Goal: Task Accomplishment & Management: Manage account settings

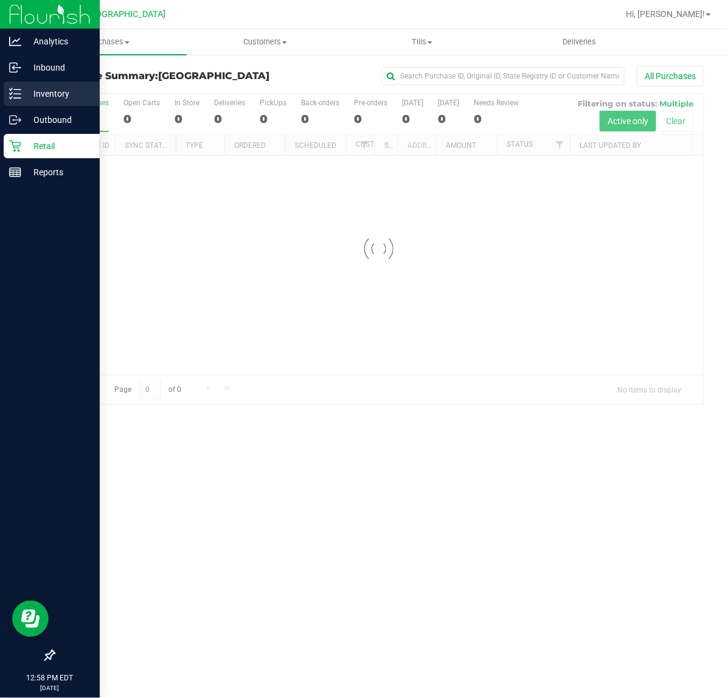
click at [47, 91] on p "Inventory" at bounding box center [57, 93] width 73 height 15
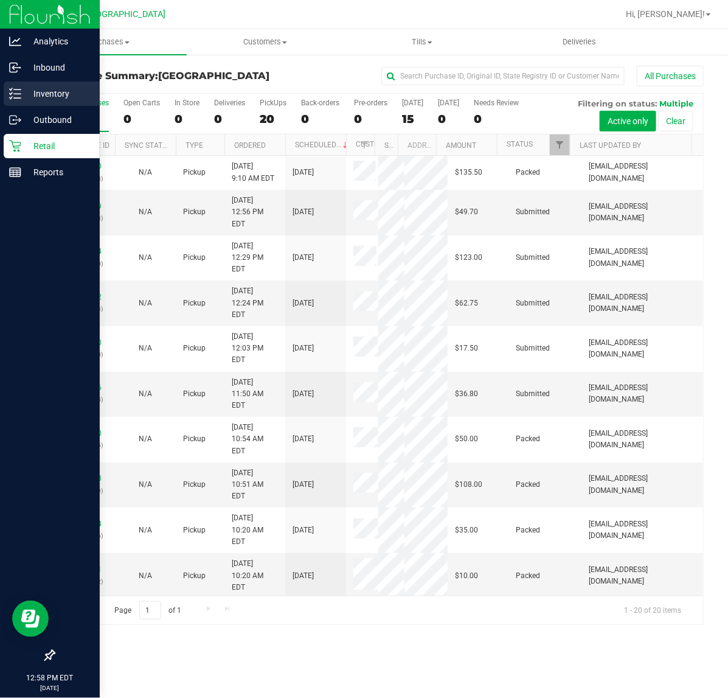
click at [44, 96] on p "Inventory" at bounding box center [57, 93] width 73 height 15
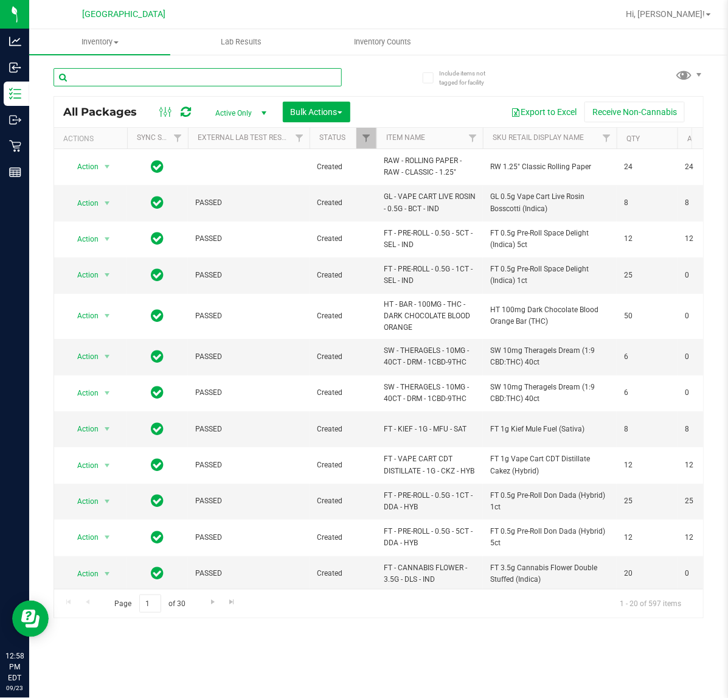
click at [113, 81] on input "text" at bounding box center [198, 77] width 288 height 18
type input "1903554833192380"
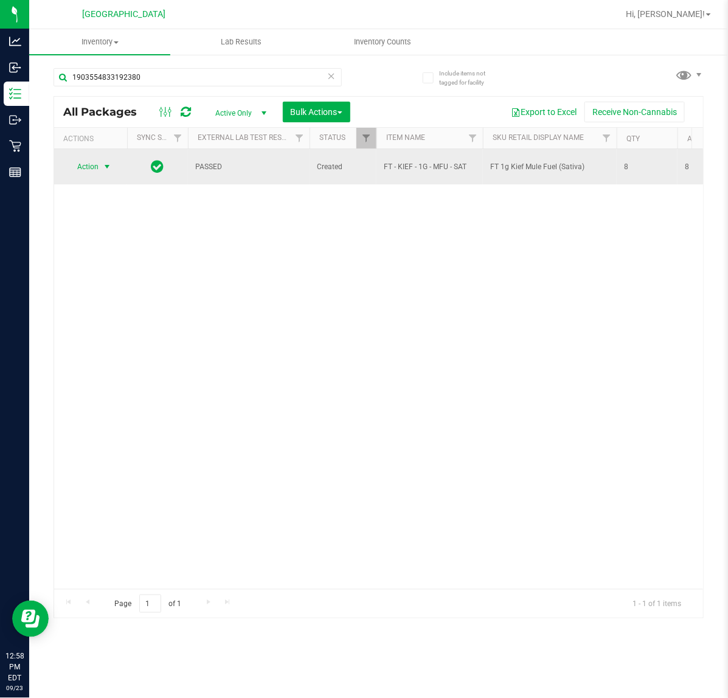
click at [104, 166] on span "select" at bounding box center [107, 167] width 10 height 10
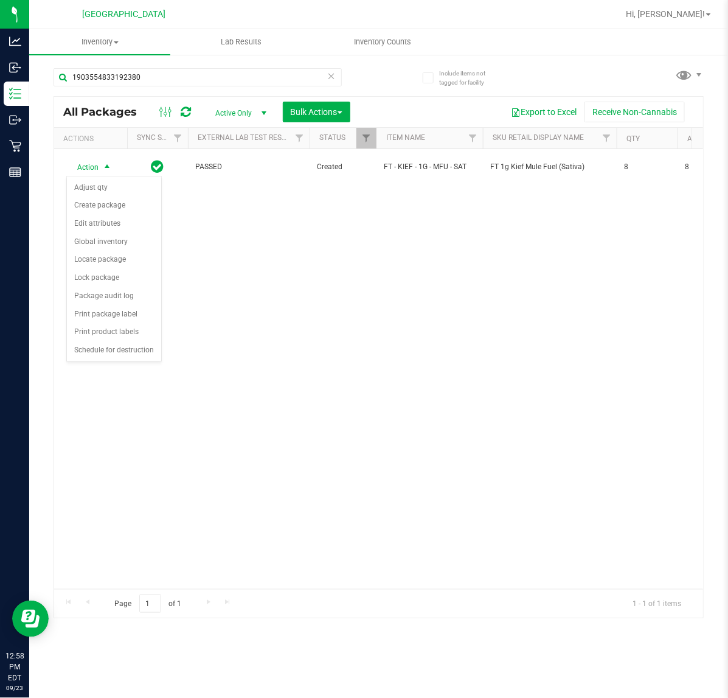
click at [339, 327] on div "Action Action Adjust qty Create package Edit attributes Global inventory Locate…" at bounding box center [378, 369] width 649 height 440
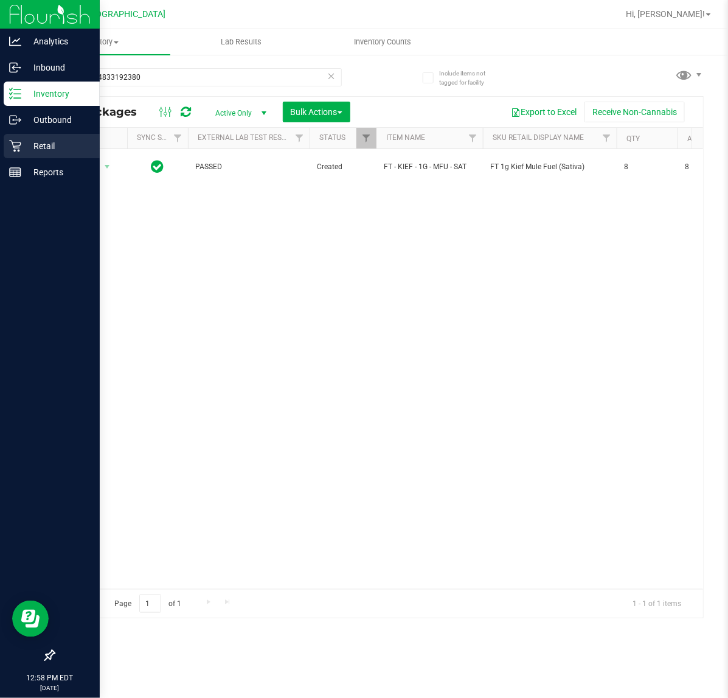
click at [37, 149] on p "Retail" at bounding box center [57, 146] width 73 height 15
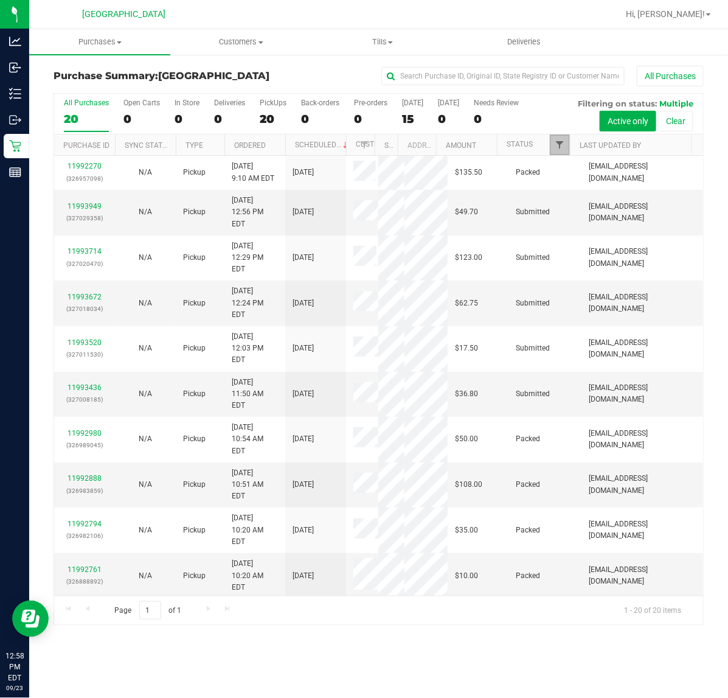
click at [557, 148] on span "Filter" at bounding box center [560, 145] width 10 height 10
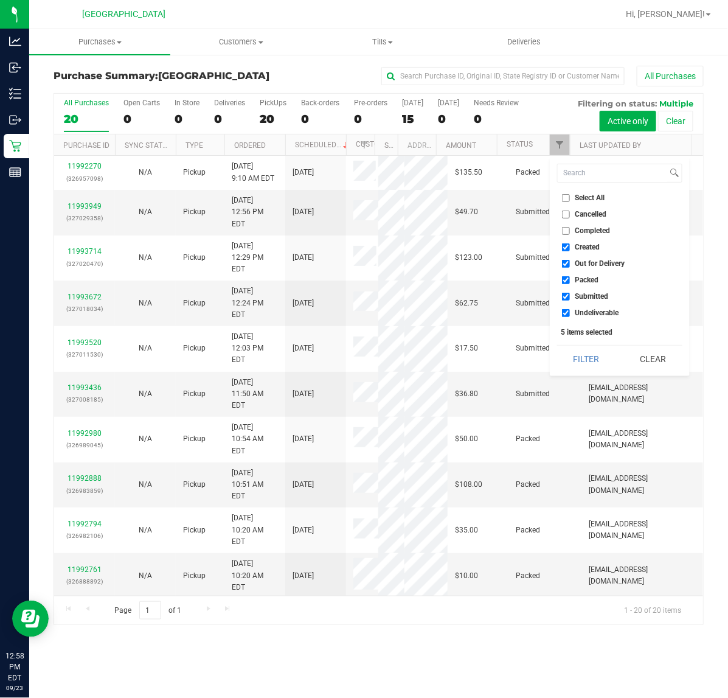
click at [566, 252] on li "Created" at bounding box center [619, 247] width 125 height 13
click at [566, 244] on input "Created" at bounding box center [566, 247] width 8 height 8
checkbox input "false"
click at [566, 265] on input "Out for Delivery" at bounding box center [566, 264] width 8 height 8
checkbox input "false"
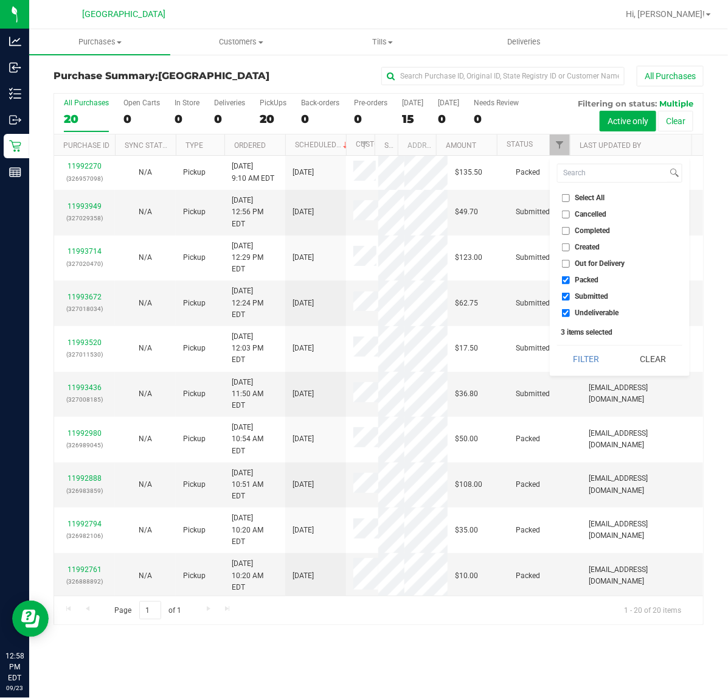
click at [566, 280] on input "Packed" at bounding box center [566, 280] width 8 height 8
checkbox input "false"
click at [565, 312] on input "Undeliverable" at bounding box center [566, 313] width 8 height 8
checkbox input "false"
click at [572, 360] on button "Filter" at bounding box center [586, 359] width 58 height 27
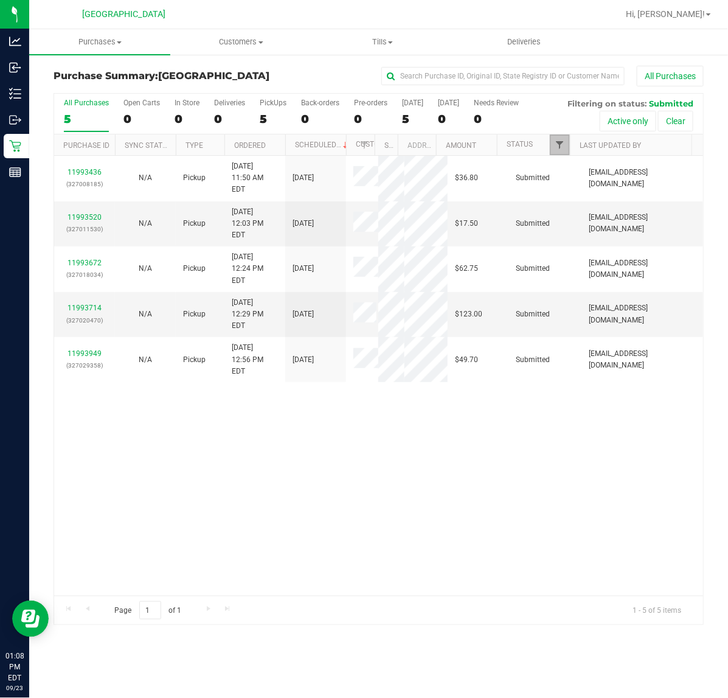
click at [563, 147] on span "Filter" at bounding box center [560, 145] width 10 height 10
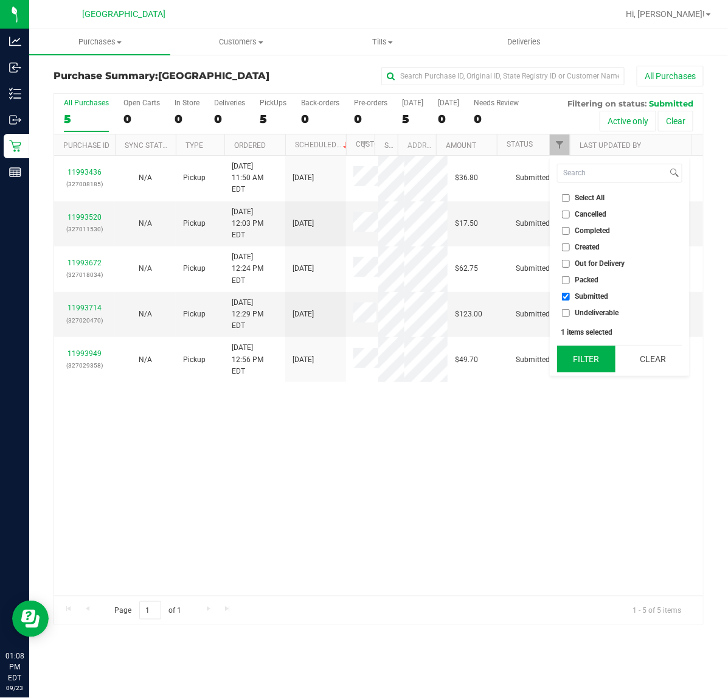
click at [579, 360] on button "Filter" at bounding box center [586, 359] width 58 height 27
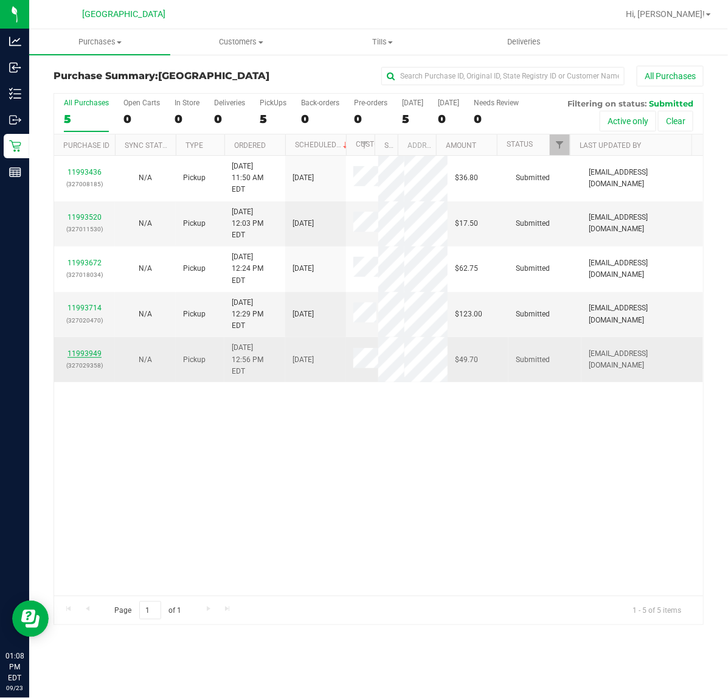
click at [85, 349] on link "11993949" at bounding box center [85, 353] width 34 height 9
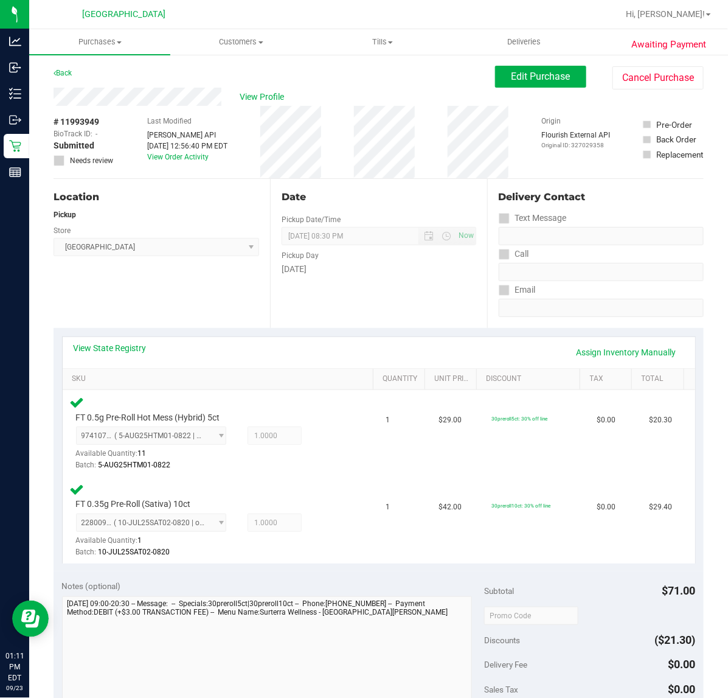
scroll to position [380, 0]
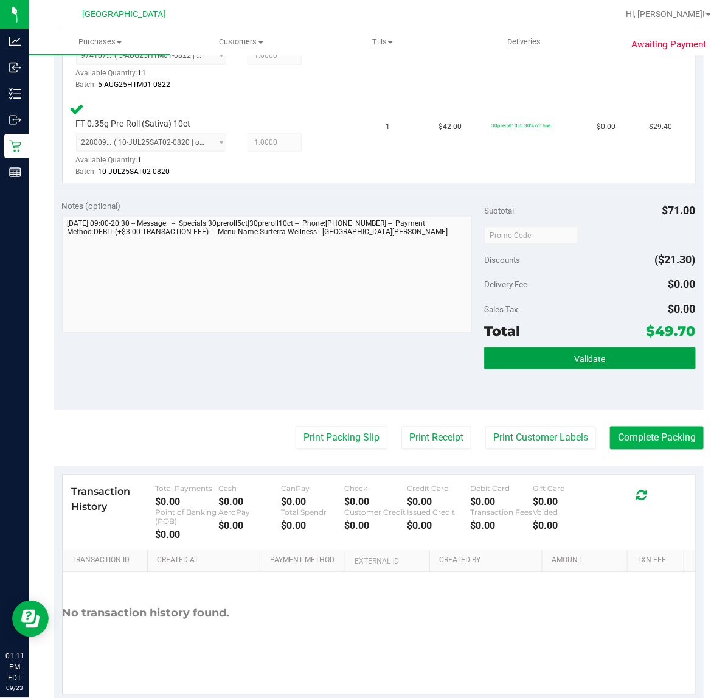
click at [542, 357] on button "Validate" at bounding box center [589, 358] width 211 height 22
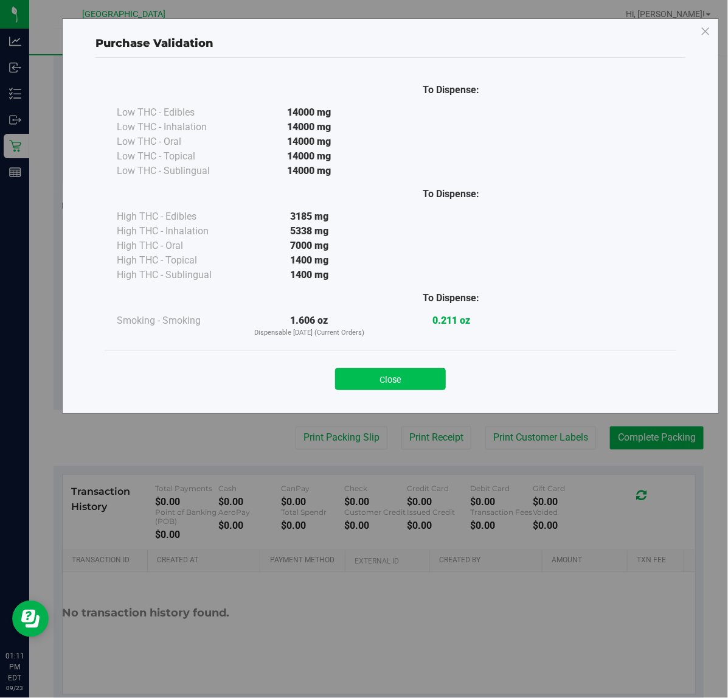
click at [382, 374] on button "Close" at bounding box center [390, 379] width 111 height 22
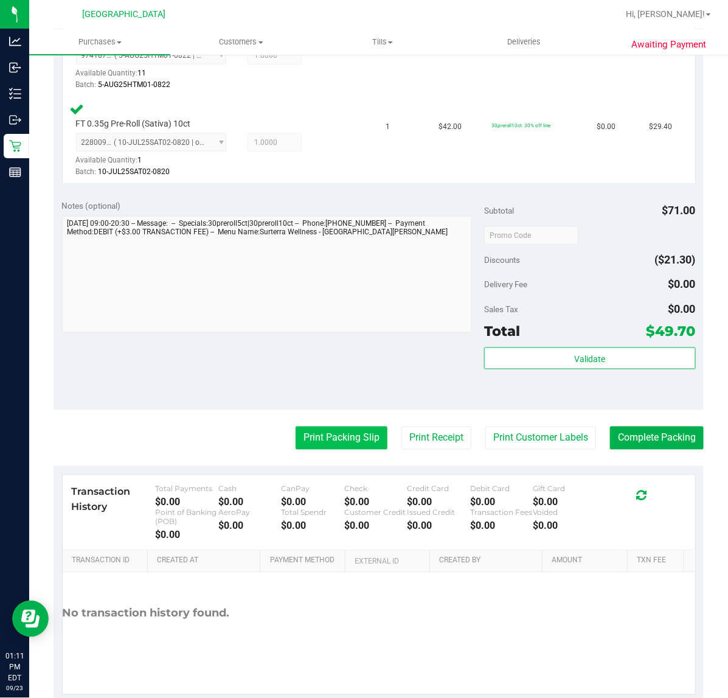
click at [330, 433] on button "Print Packing Slip" at bounding box center [342, 437] width 92 height 23
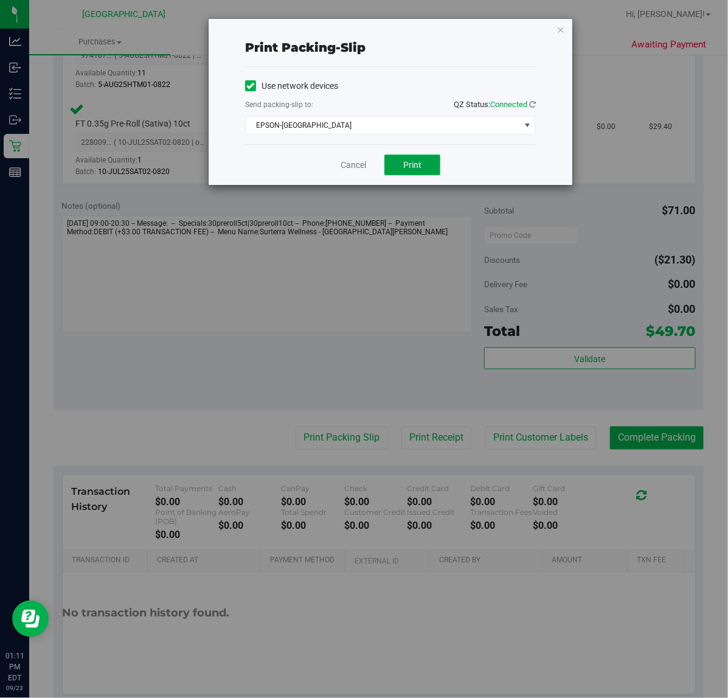
click at [396, 167] on button "Print" at bounding box center [412, 165] width 56 height 21
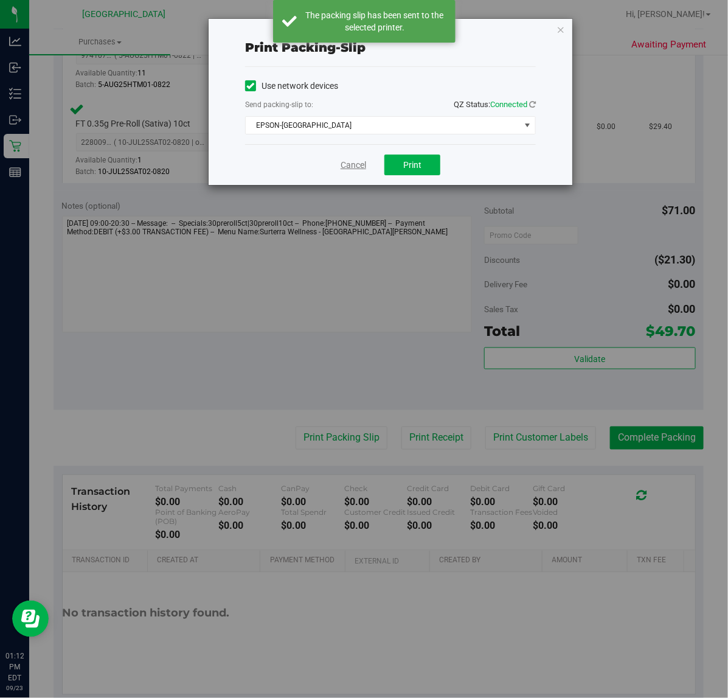
click at [358, 166] on link "Cancel" at bounding box center [354, 165] width 26 height 13
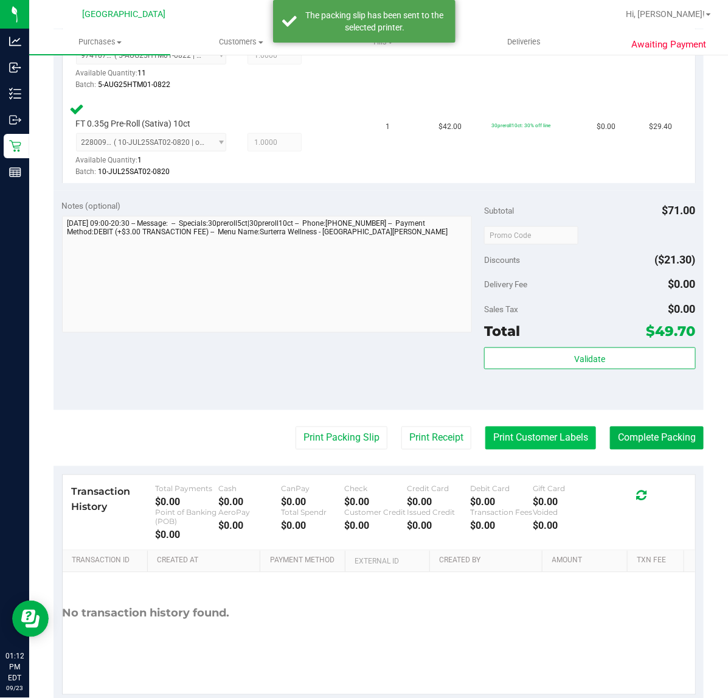
click at [500, 437] on button "Print Customer Labels" at bounding box center [540, 437] width 111 height 23
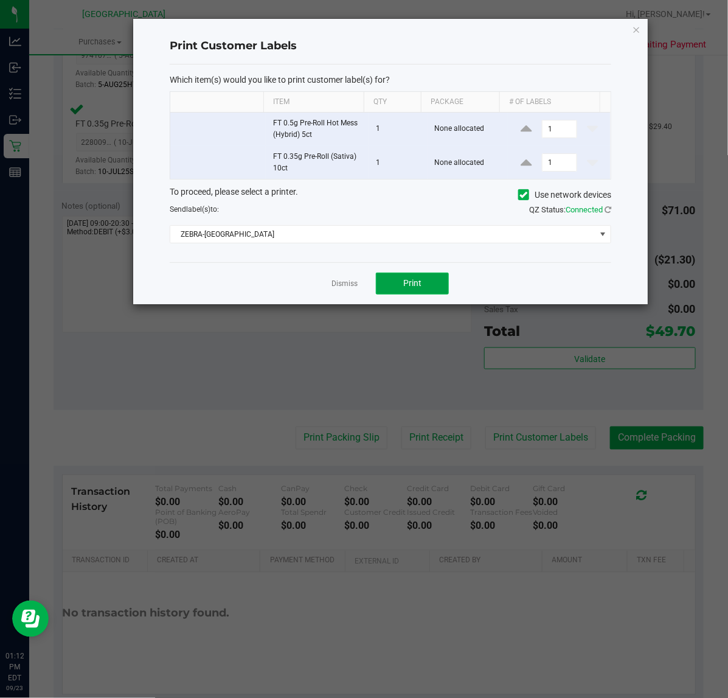
click at [421, 283] on span "Print" at bounding box center [412, 283] width 18 height 10
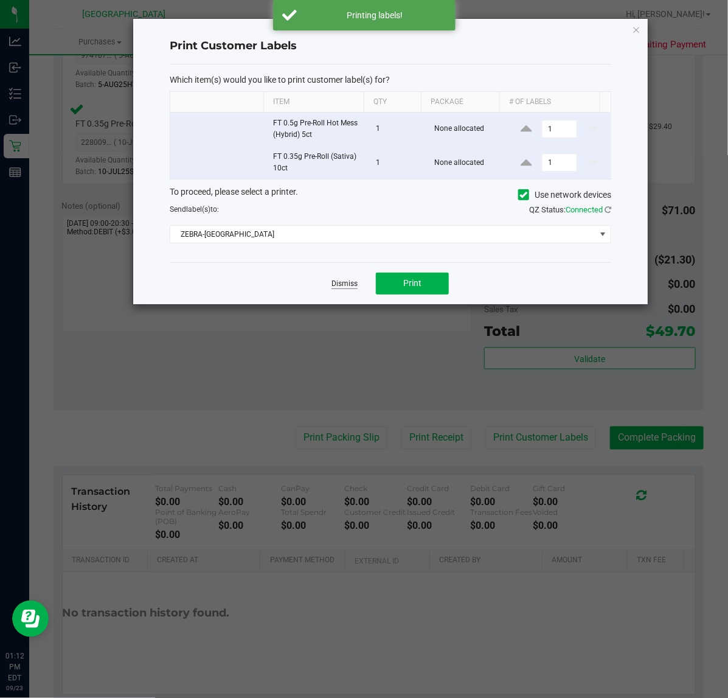
click at [342, 289] on link "Dismiss" at bounding box center [345, 284] width 26 height 10
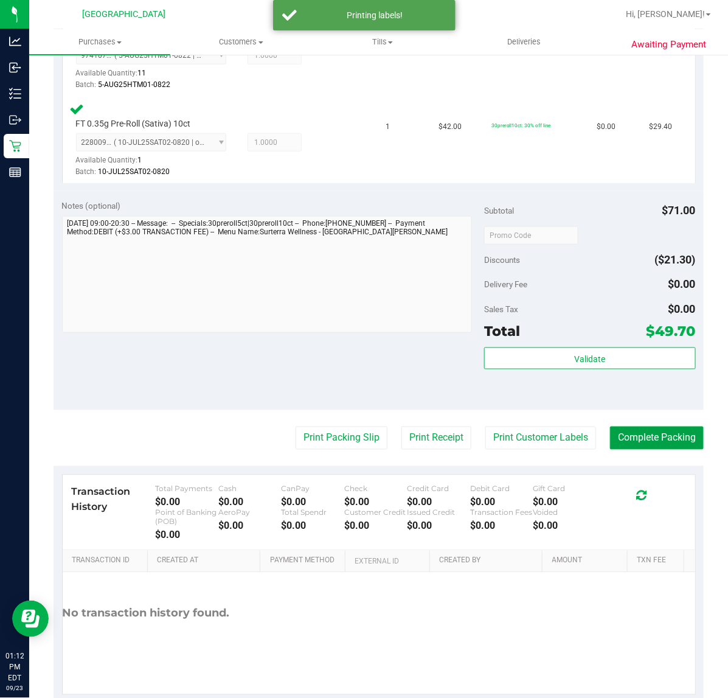
click at [622, 433] on button "Complete Packing" at bounding box center [657, 437] width 94 height 23
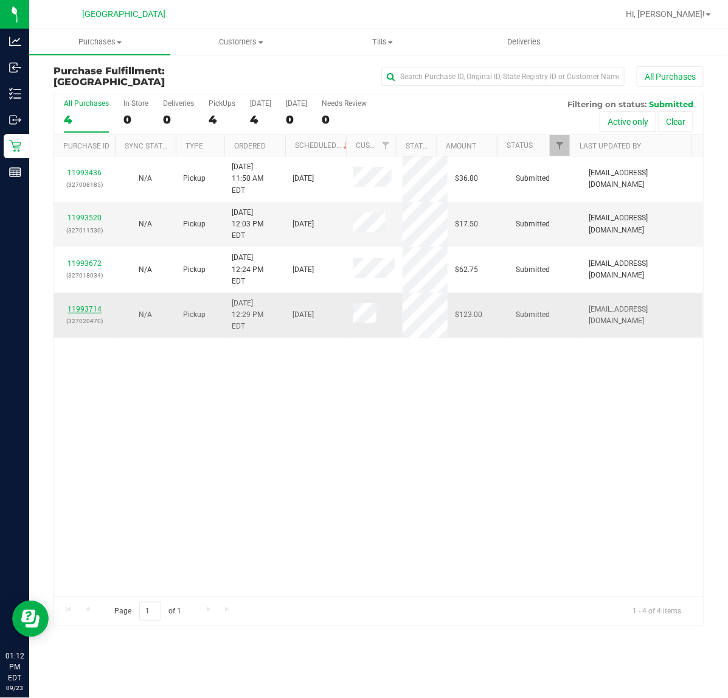
click at [80, 305] on link "11993714" at bounding box center [85, 309] width 34 height 9
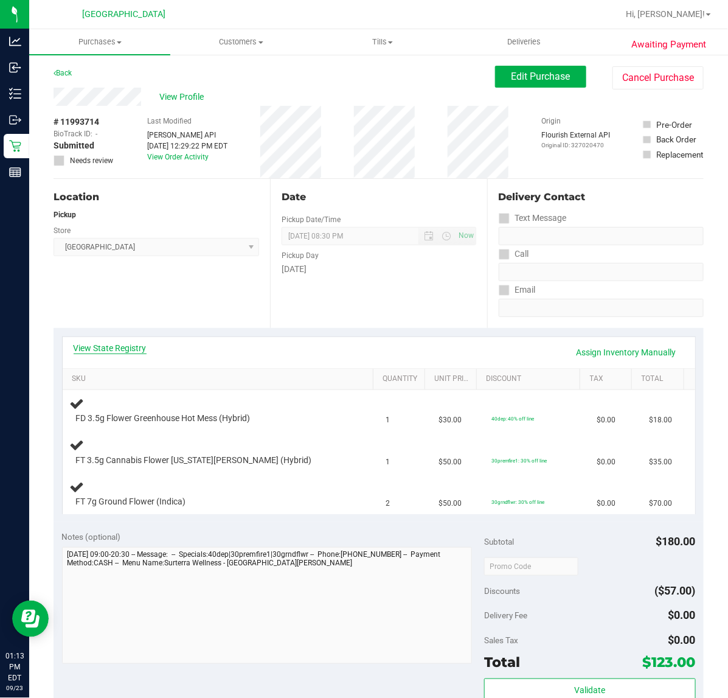
click at [116, 346] on link "View State Registry" at bounding box center [110, 348] width 73 height 12
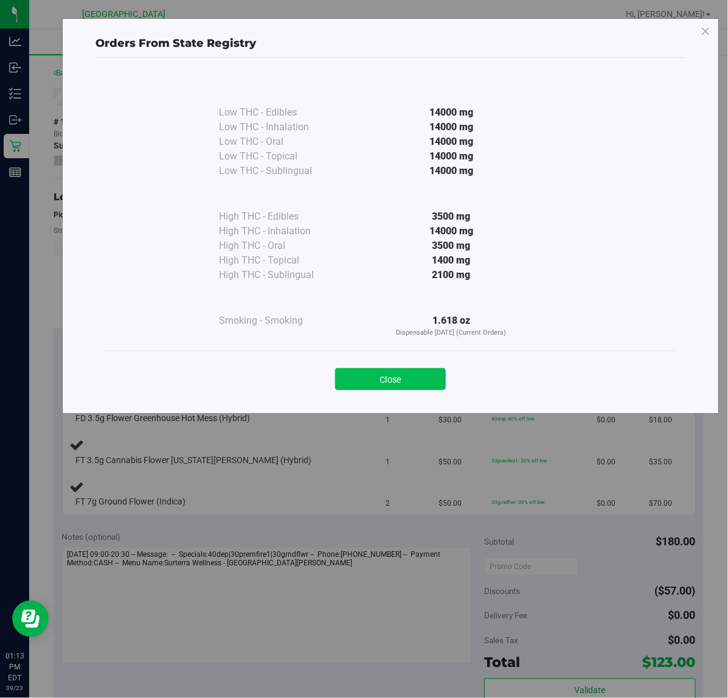
click at [409, 388] on button "Close" at bounding box center [390, 379] width 111 height 22
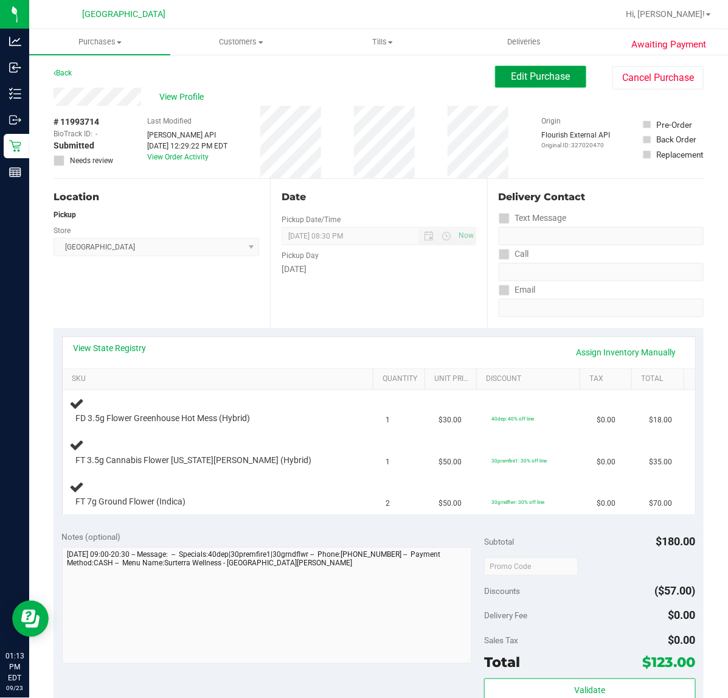
click at [528, 72] on span "Edit Purchase" at bounding box center [541, 77] width 59 height 12
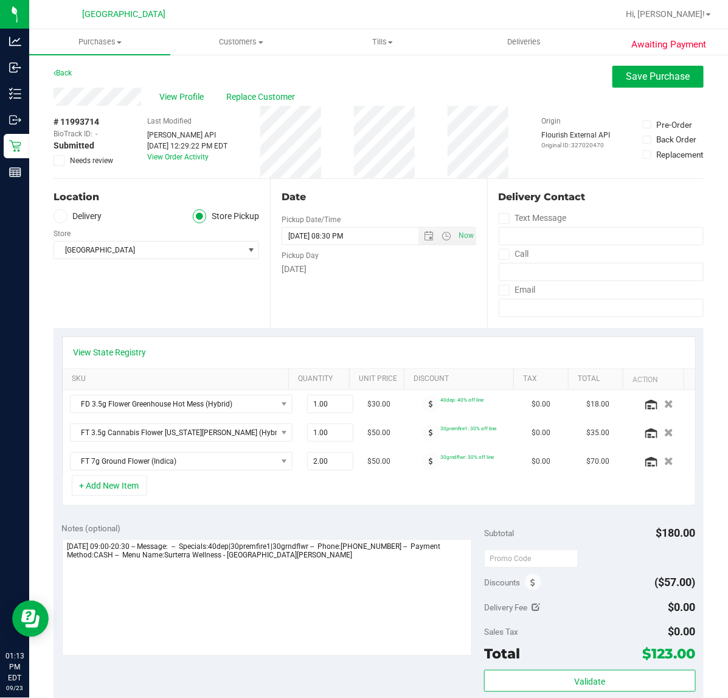
click at [54, 162] on span at bounding box center [59, 160] width 11 height 11
click at [0, 0] on input "Needs review" at bounding box center [0, 0] width 0 height 0
click at [645, 77] on span "Save Purchase" at bounding box center [659, 77] width 64 height 12
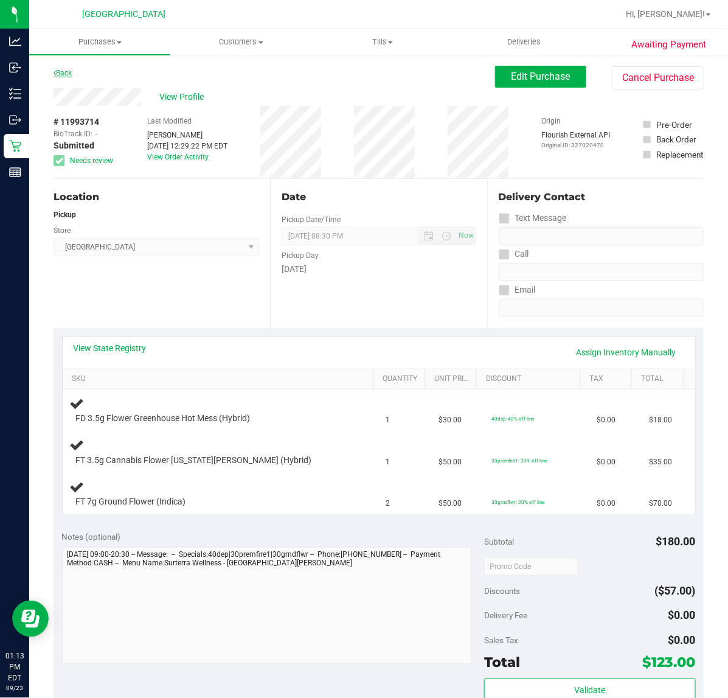
click at [69, 75] on link "Back" at bounding box center [63, 73] width 18 height 9
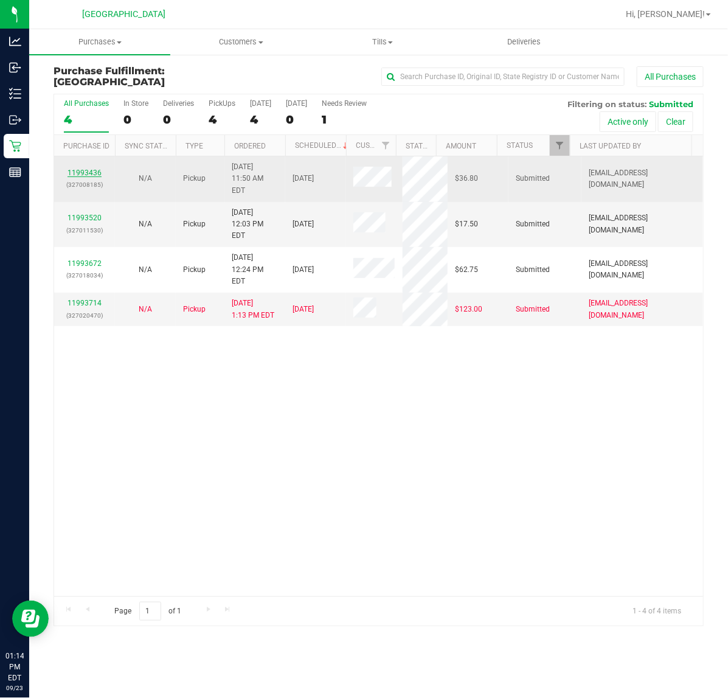
click at [89, 169] on link "11993436" at bounding box center [85, 173] width 34 height 9
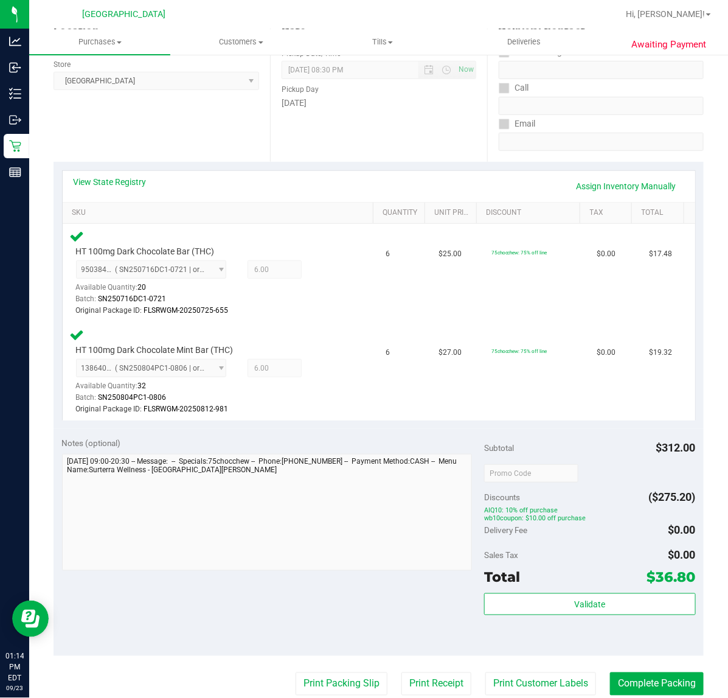
scroll to position [304, 0]
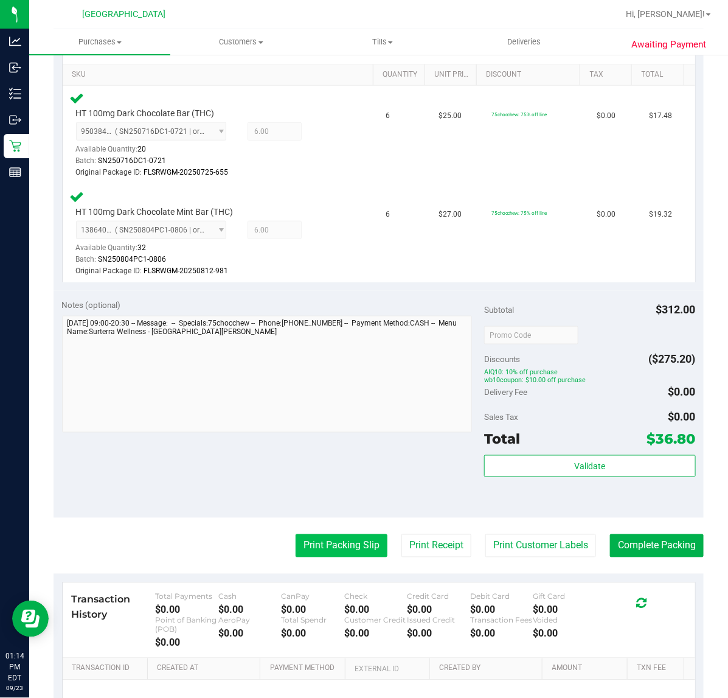
click at [327, 548] on button "Print Packing Slip" at bounding box center [342, 545] width 92 height 23
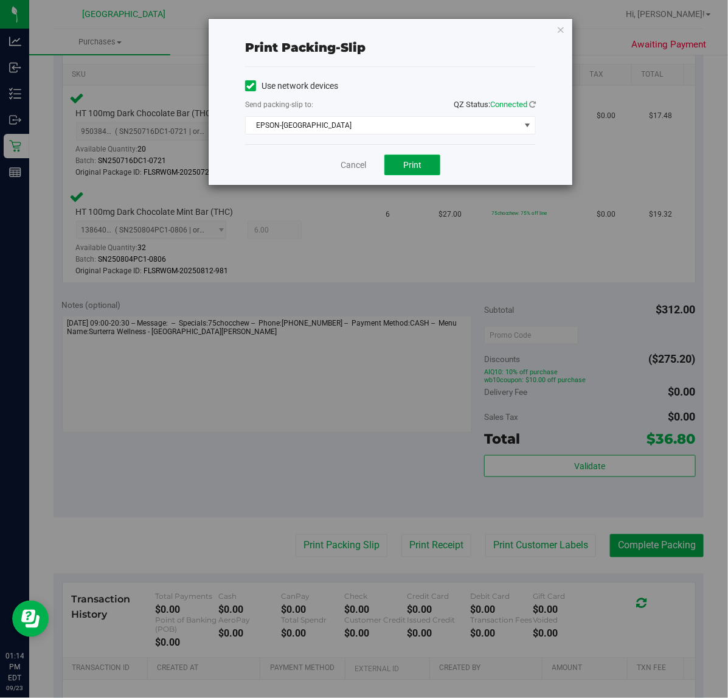
click at [400, 163] on button "Print" at bounding box center [412, 165] width 56 height 21
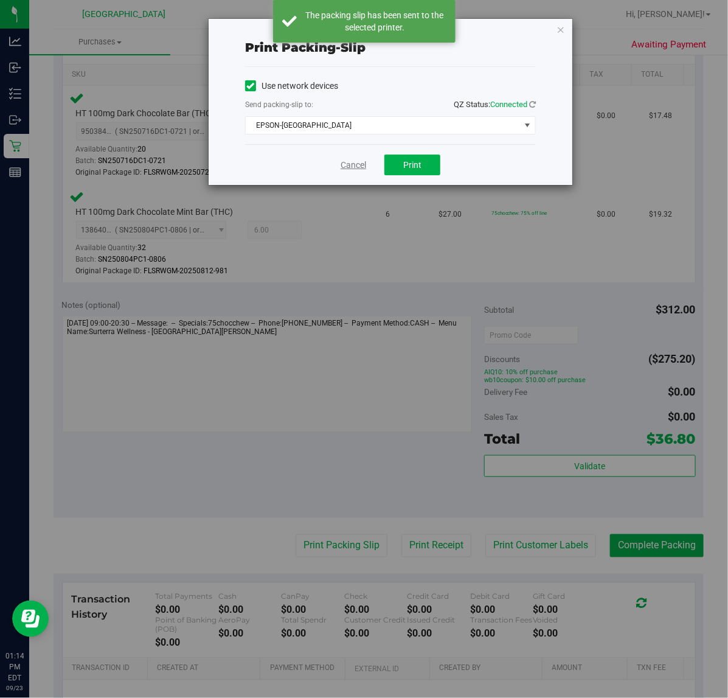
click at [355, 159] on link "Cancel" at bounding box center [354, 165] width 26 height 13
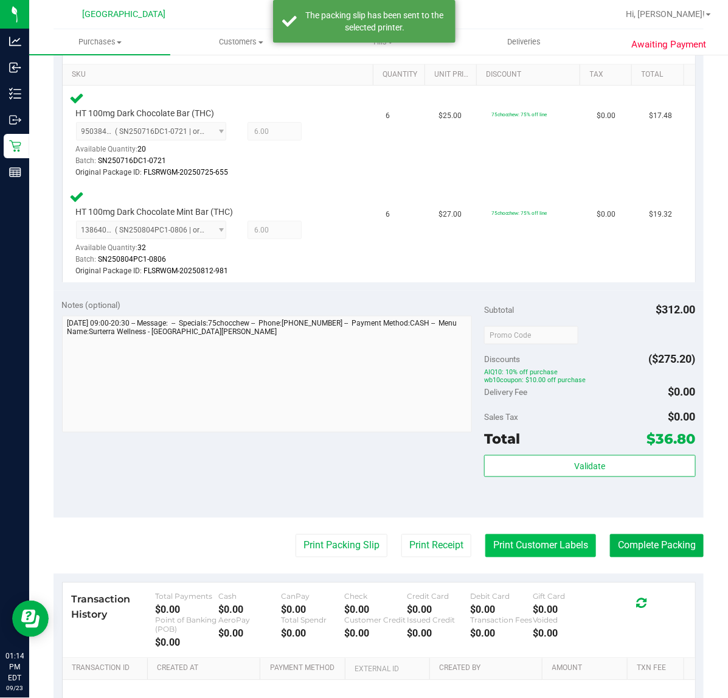
click at [528, 546] on button "Print Customer Labels" at bounding box center [540, 545] width 111 height 23
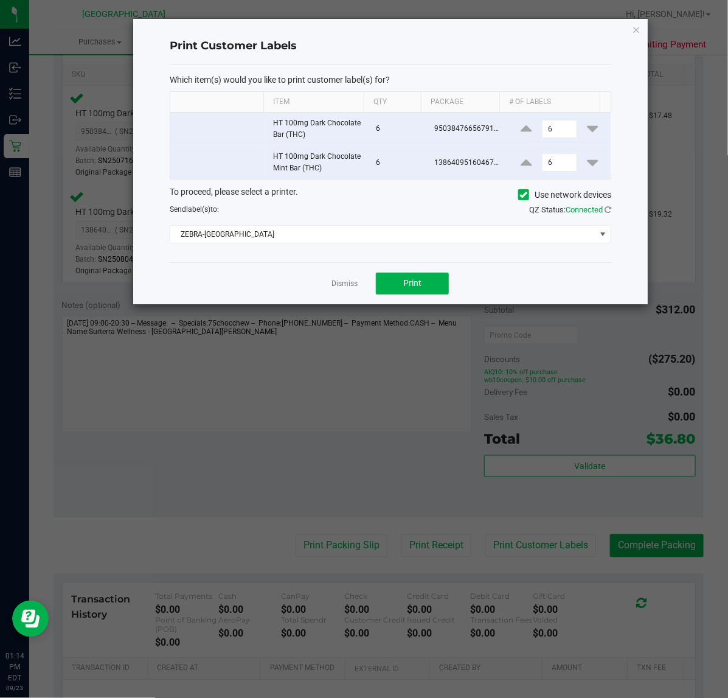
click at [426, 296] on div "Dismiss Print" at bounding box center [391, 283] width 442 height 42
click at [429, 287] on button "Print" at bounding box center [412, 284] width 73 height 22
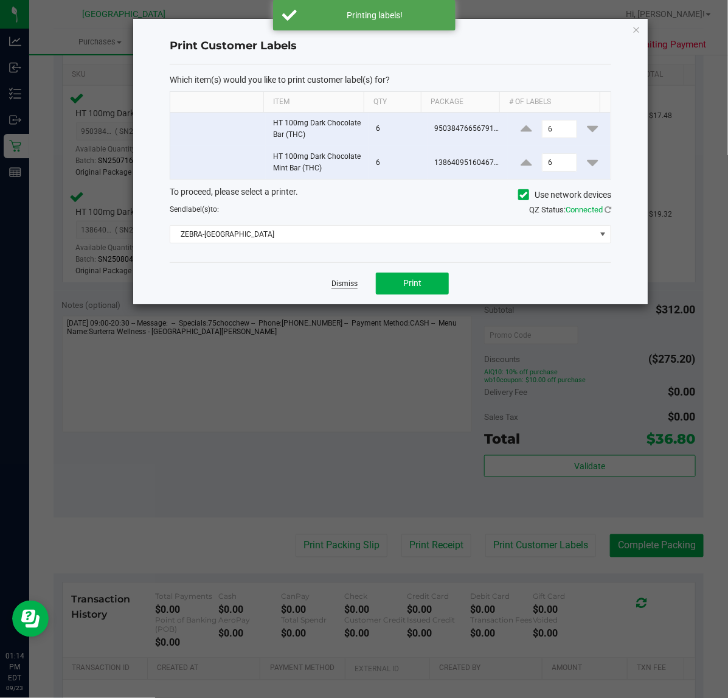
click at [341, 287] on link "Dismiss" at bounding box center [345, 284] width 26 height 10
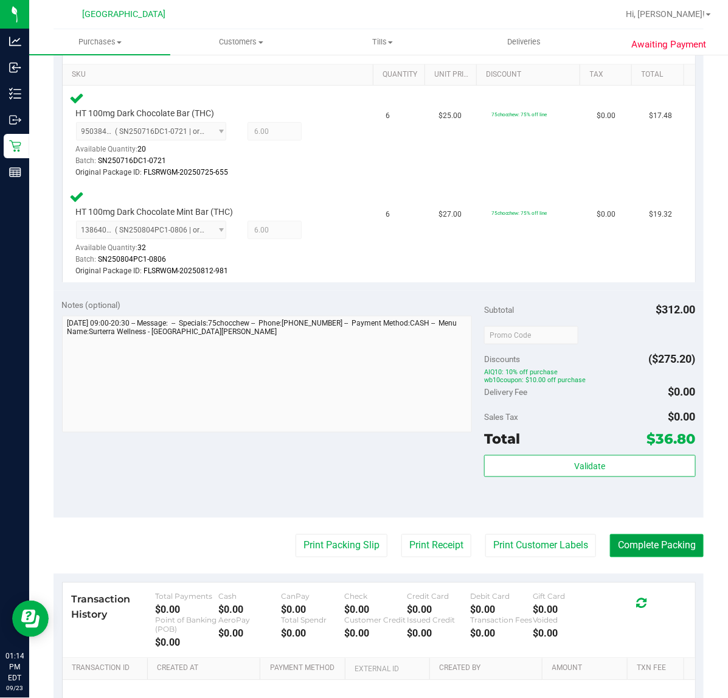
click at [646, 546] on button "Complete Packing" at bounding box center [657, 545] width 94 height 23
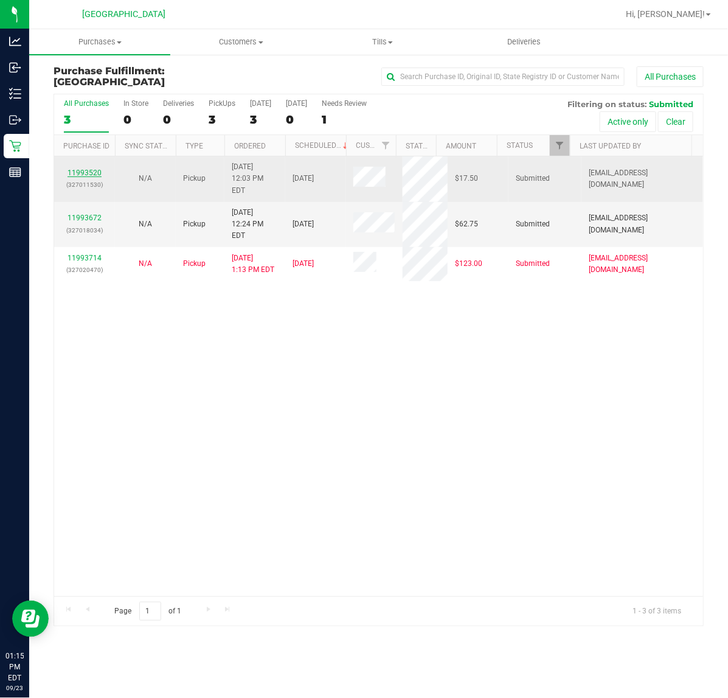
click at [96, 169] on link "11993520" at bounding box center [85, 173] width 34 height 9
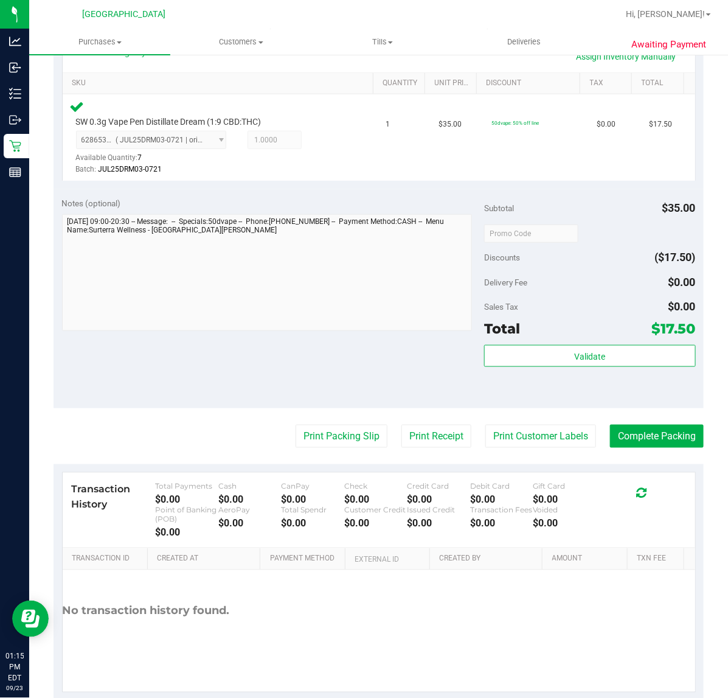
scroll to position [304, 0]
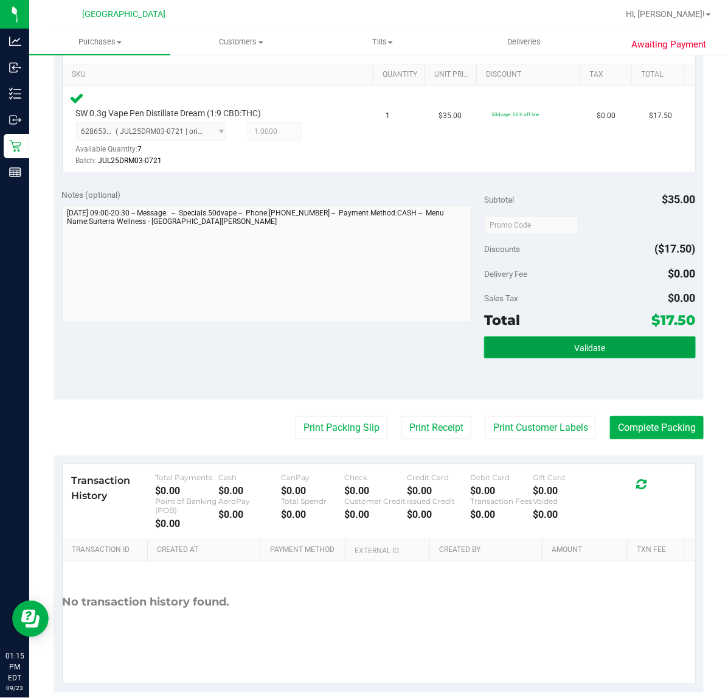
click at [555, 342] on button "Validate" at bounding box center [589, 347] width 211 height 22
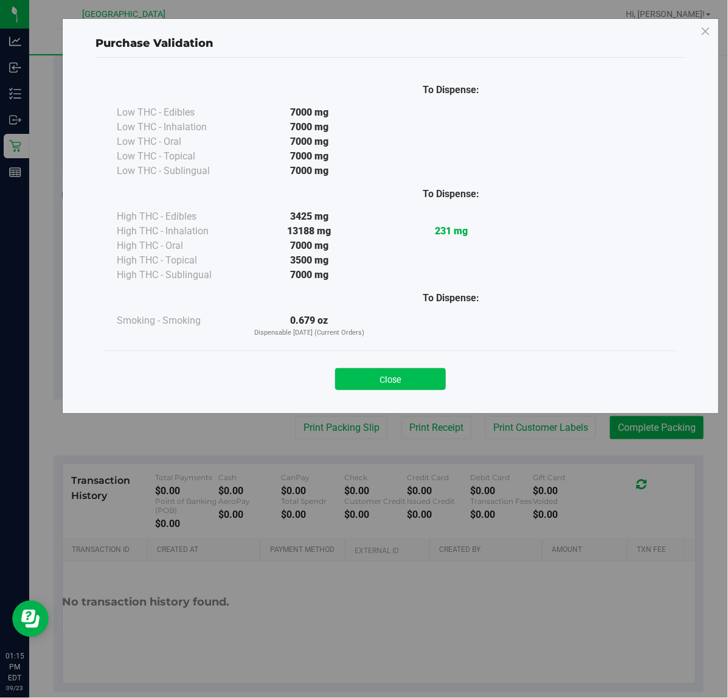
click at [355, 375] on button "Close" at bounding box center [390, 379] width 111 height 22
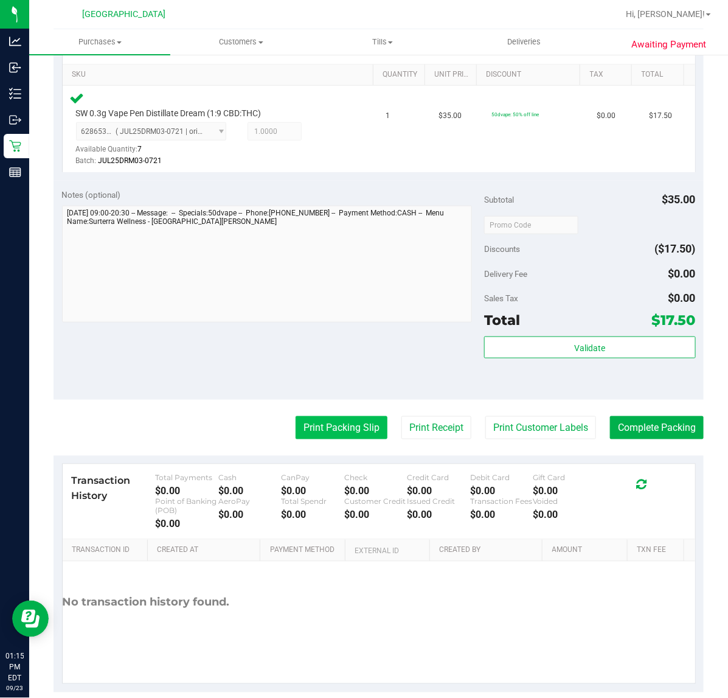
click at [339, 431] on button "Print Packing Slip" at bounding box center [342, 427] width 92 height 23
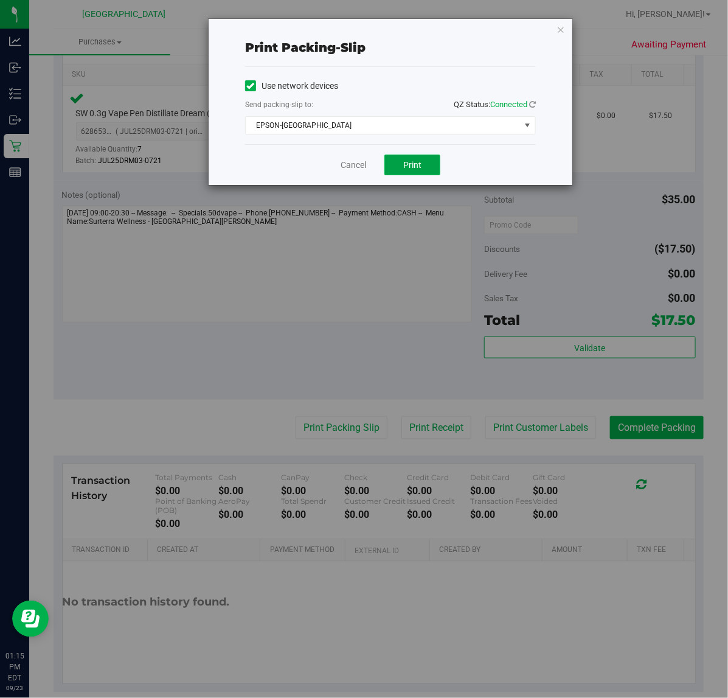
click at [429, 161] on button "Print" at bounding box center [412, 165] width 56 height 21
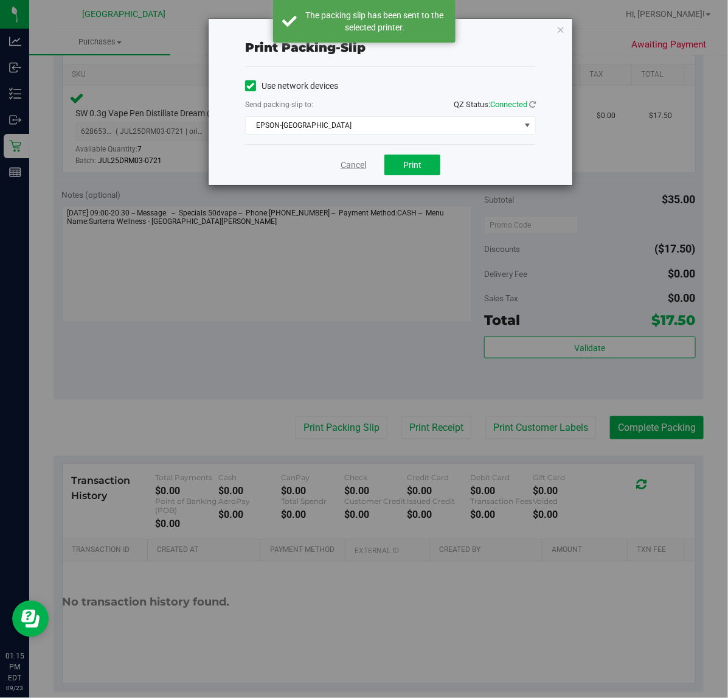
click at [345, 162] on link "Cancel" at bounding box center [354, 165] width 26 height 13
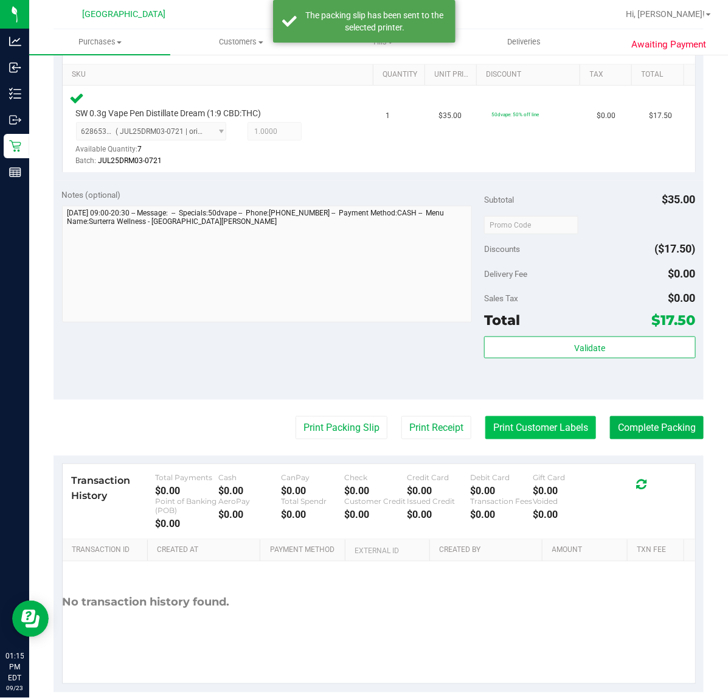
click at [503, 434] on button "Print Customer Labels" at bounding box center [540, 427] width 111 height 23
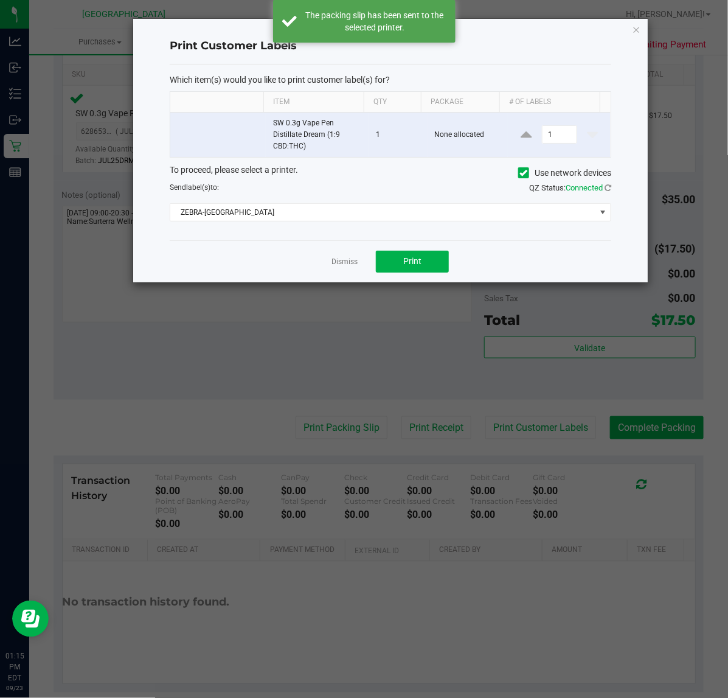
click at [426, 277] on div "Dismiss Print" at bounding box center [391, 261] width 442 height 42
click at [417, 252] on button "Print" at bounding box center [412, 262] width 73 height 22
click at [336, 263] on link "Dismiss" at bounding box center [345, 262] width 26 height 10
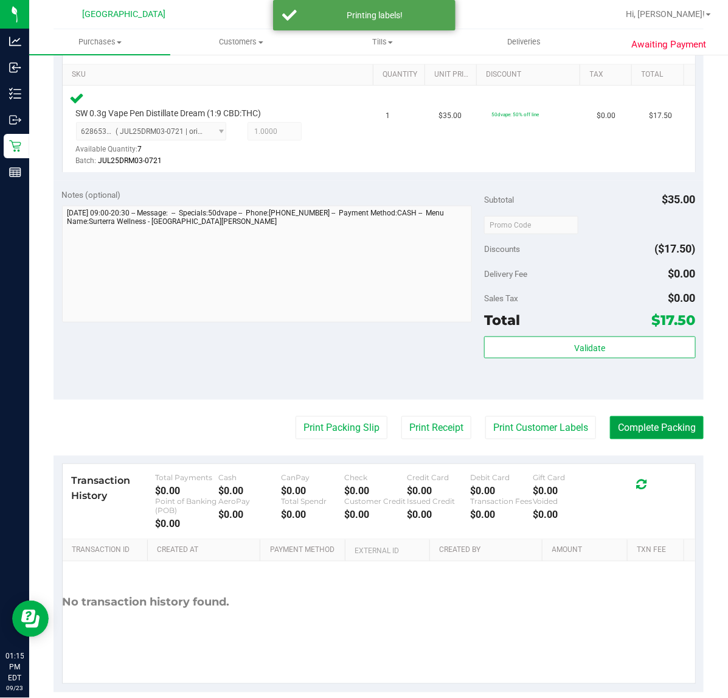
click at [636, 432] on button "Complete Packing" at bounding box center [657, 427] width 94 height 23
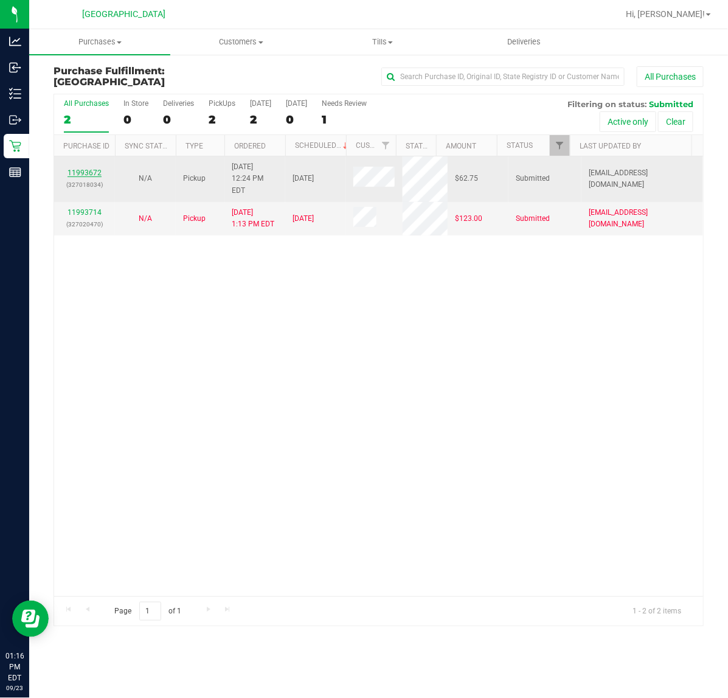
click at [87, 169] on link "11993672" at bounding box center [85, 173] width 34 height 9
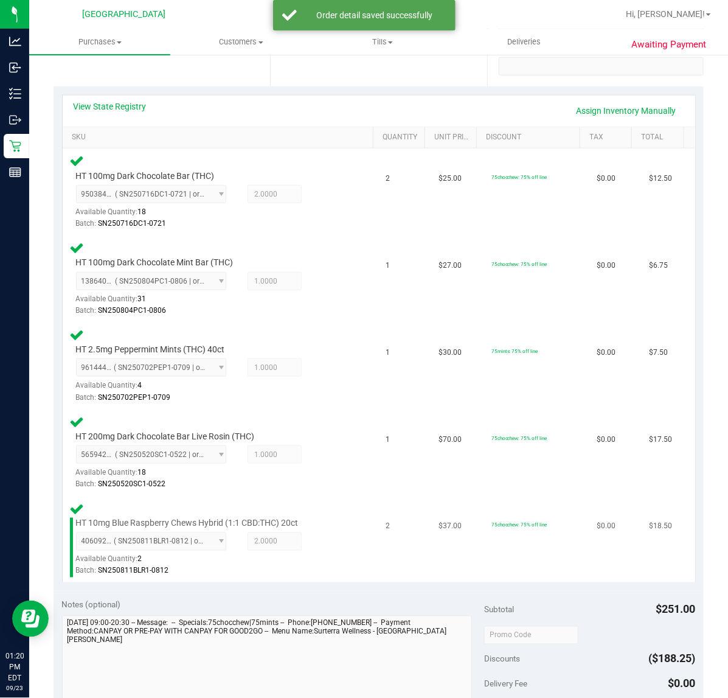
scroll to position [456, 0]
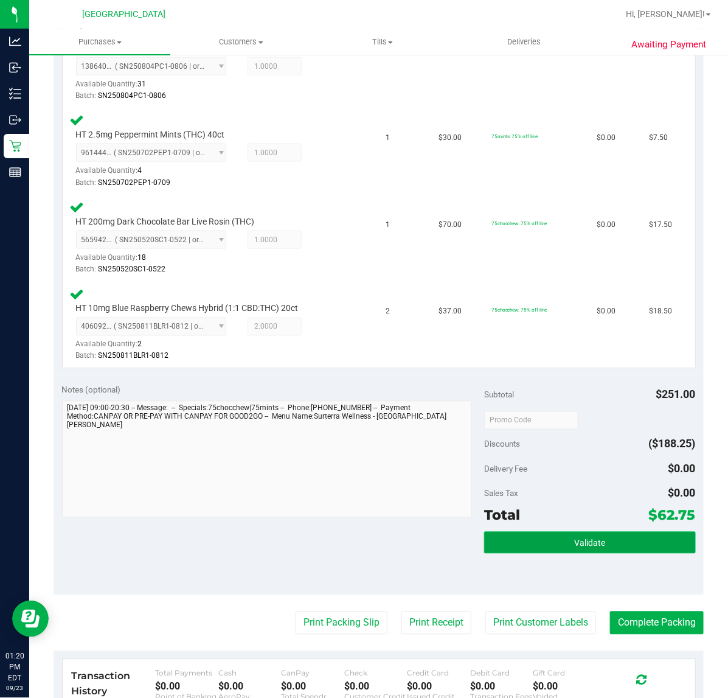
click at [502, 536] on button "Validate" at bounding box center [589, 543] width 211 height 22
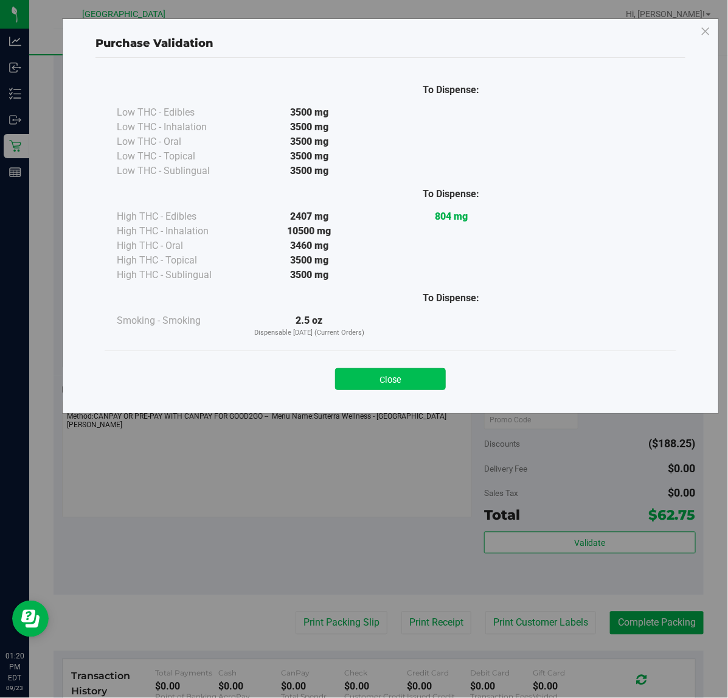
click at [356, 382] on button "Close" at bounding box center [390, 379] width 111 height 22
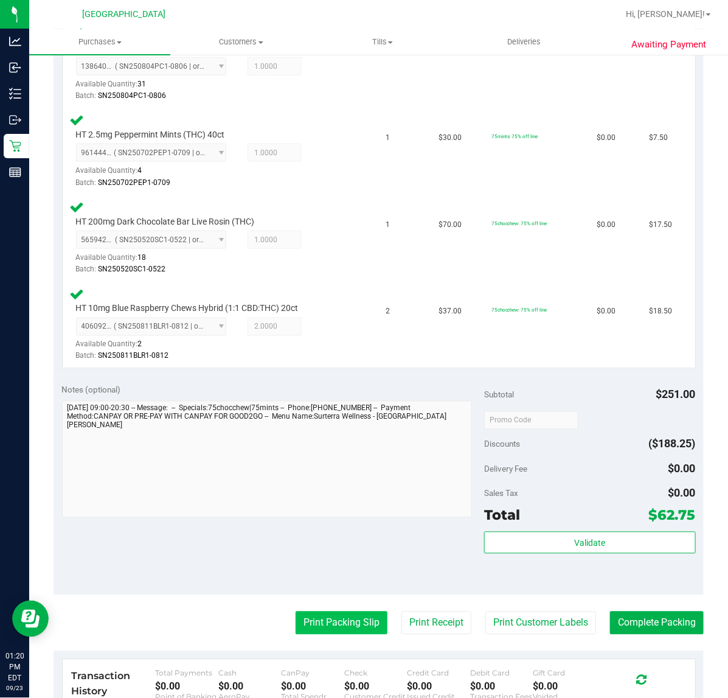
click at [324, 625] on button "Print Packing Slip" at bounding box center [342, 622] width 92 height 23
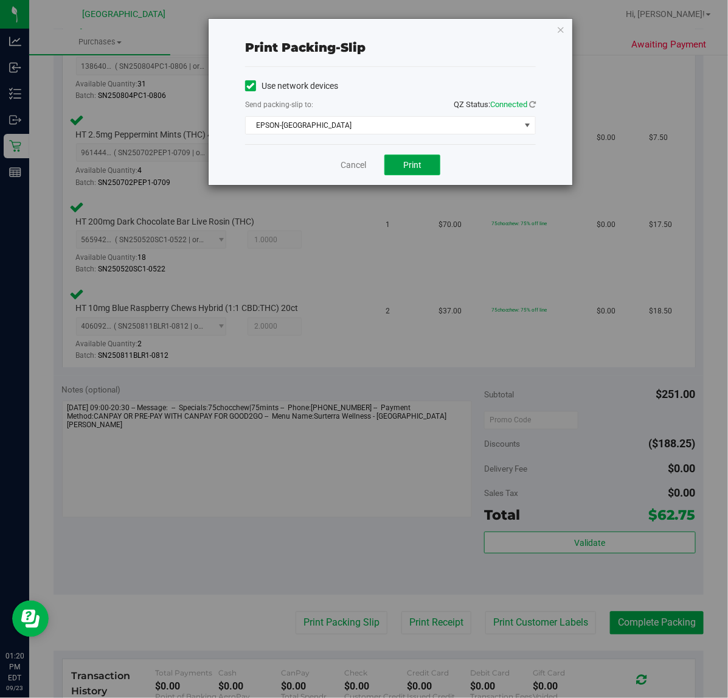
click at [411, 165] on span "Print" at bounding box center [412, 165] width 18 height 10
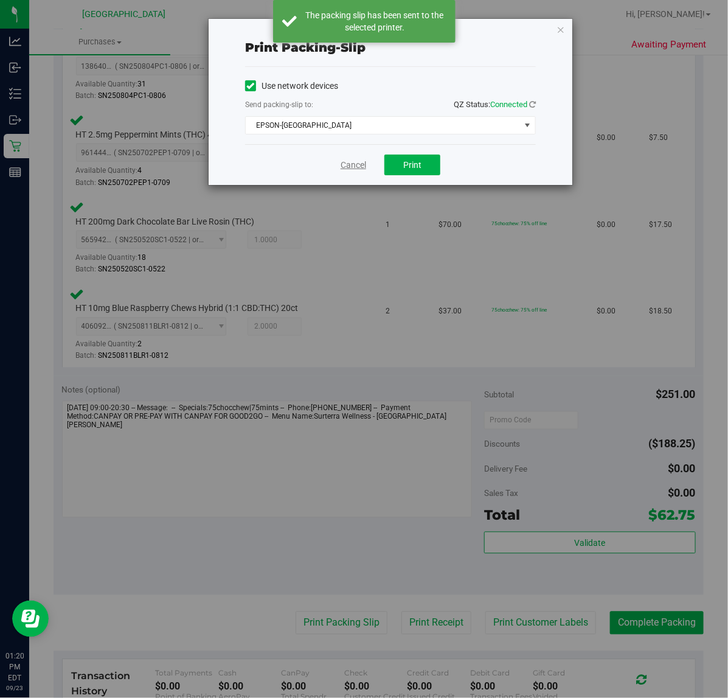
click at [353, 168] on link "Cancel" at bounding box center [354, 165] width 26 height 13
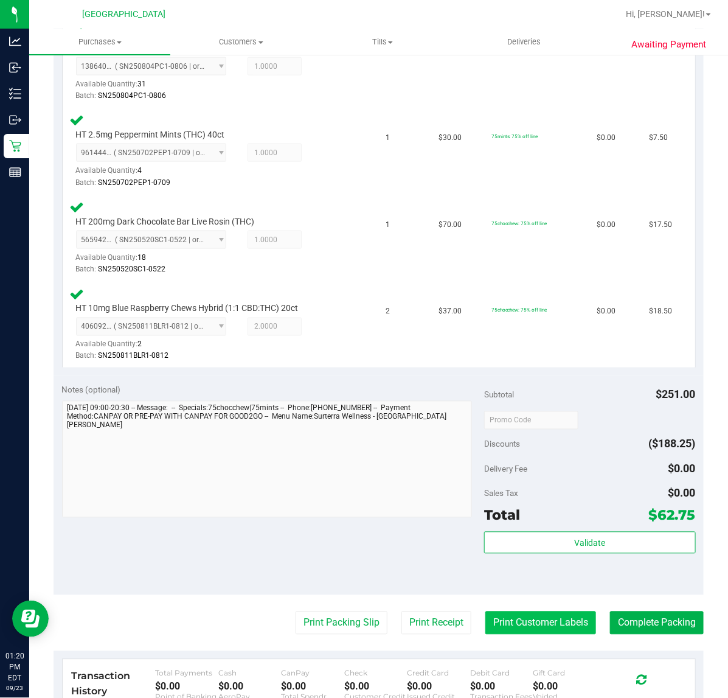
click at [527, 621] on button "Print Customer Labels" at bounding box center [540, 622] width 111 height 23
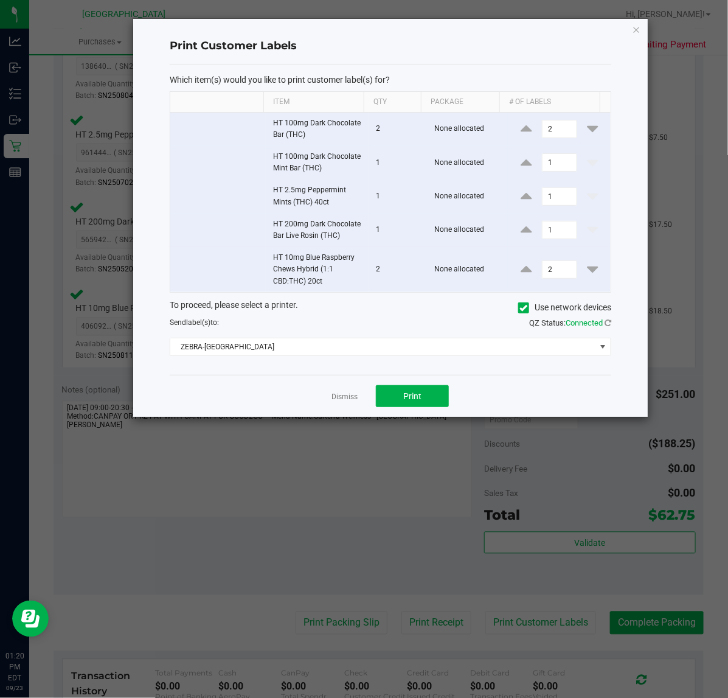
click at [424, 382] on div "Dismiss Print" at bounding box center [391, 396] width 442 height 42
click at [422, 400] on button "Print" at bounding box center [412, 396] width 73 height 22
click at [344, 402] on link "Dismiss" at bounding box center [345, 397] width 26 height 10
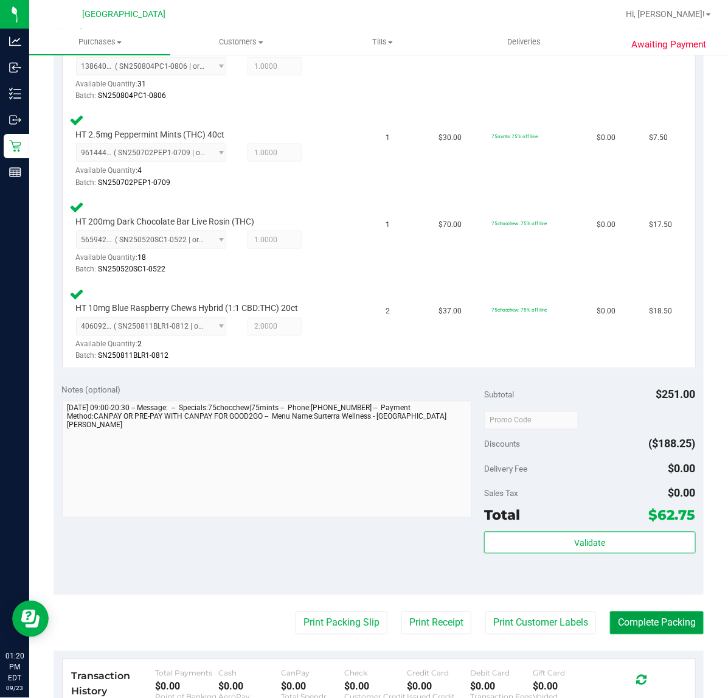
click at [667, 627] on button "Complete Packing" at bounding box center [657, 622] width 94 height 23
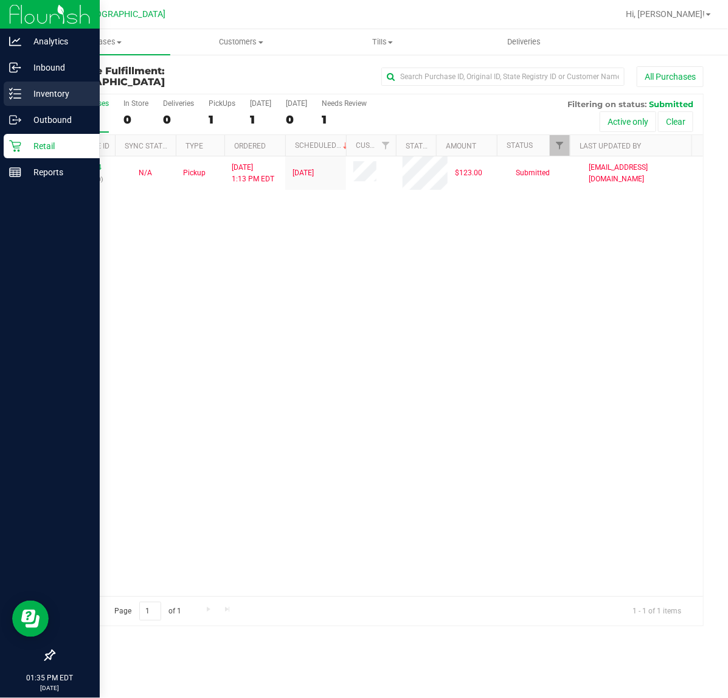
click at [29, 100] on p "Inventory" at bounding box center [57, 93] width 73 height 15
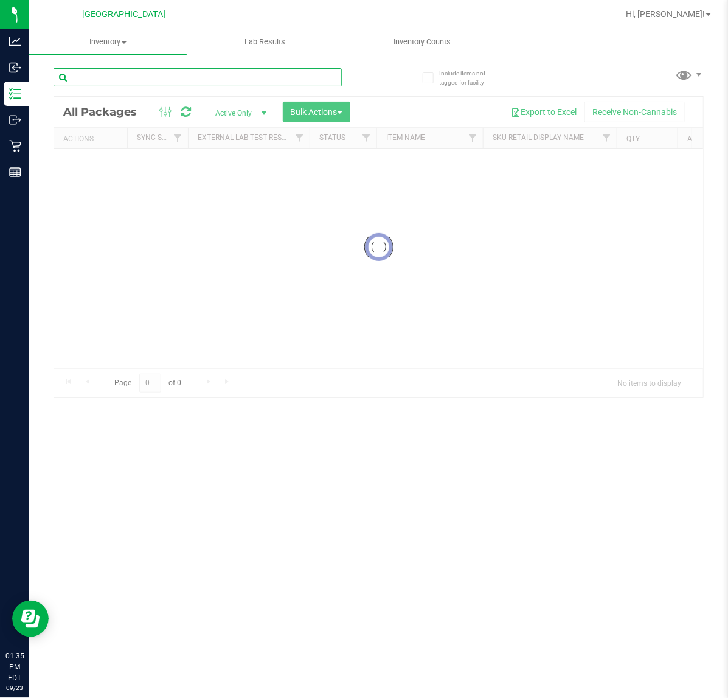
click at [92, 80] on input "text" at bounding box center [198, 77] width 288 height 18
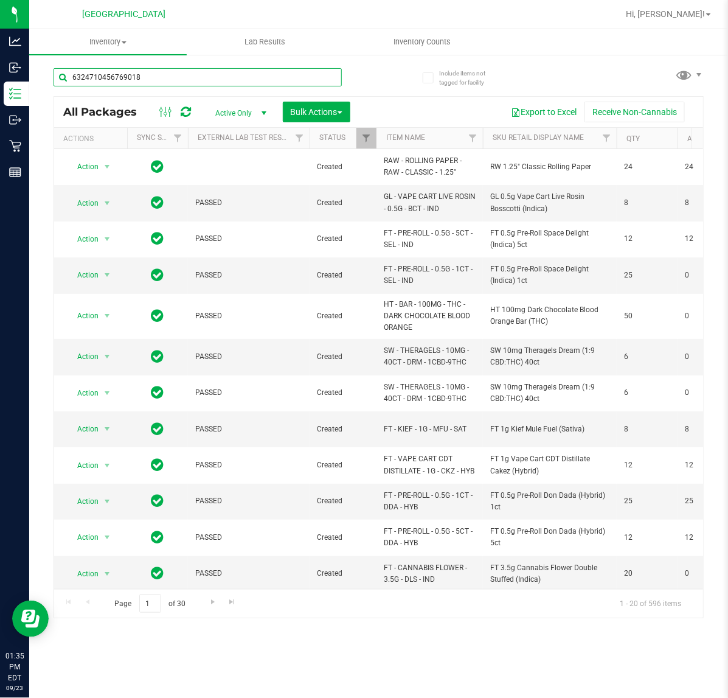
type input "6324710456769018"
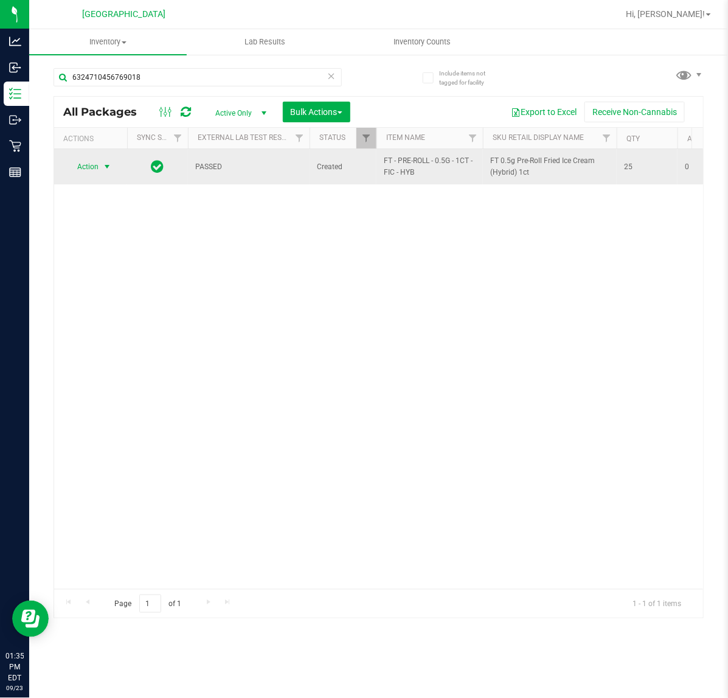
click at [89, 170] on span "Action" at bounding box center [82, 166] width 33 height 17
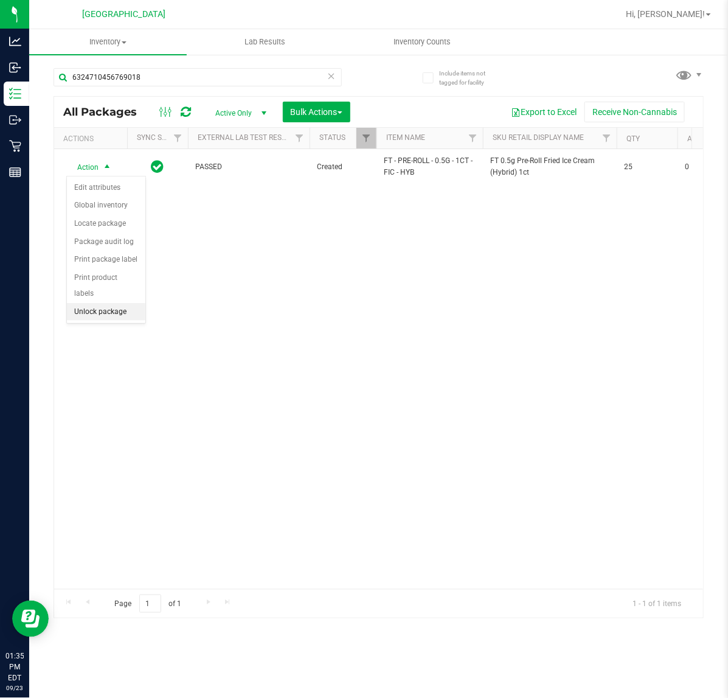
click at [108, 303] on li "Unlock package" at bounding box center [106, 312] width 78 height 18
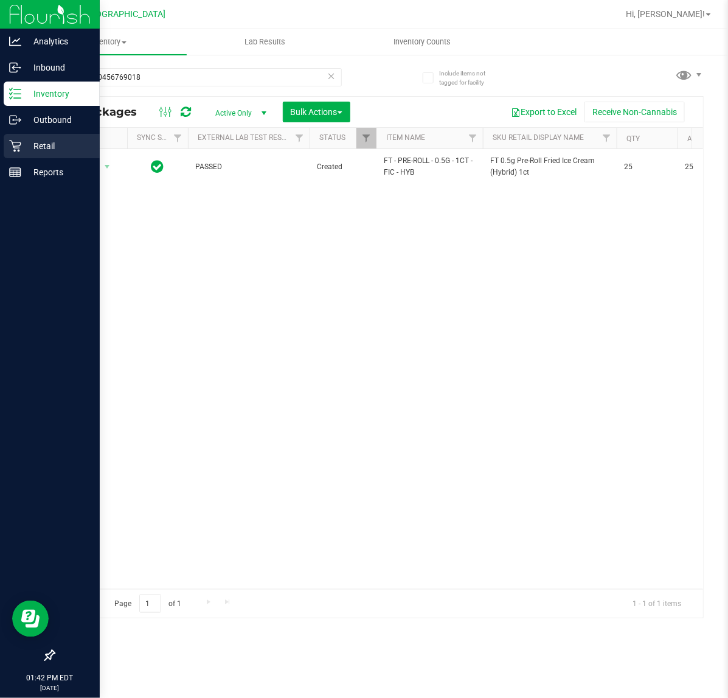
click at [41, 146] on p "Retail" at bounding box center [57, 146] width 73 height 15
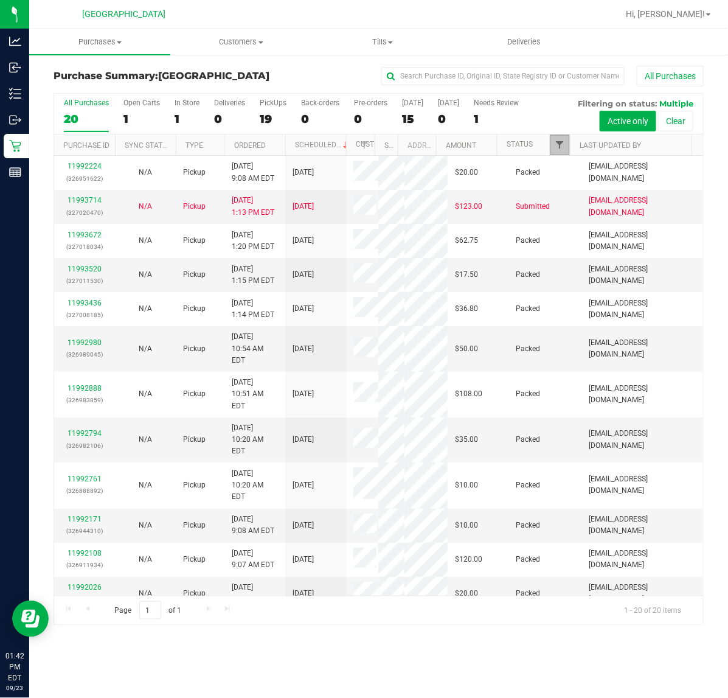
click at [557, 149] on span "Filter" at bounding box center [560, 145] width 10 height 10
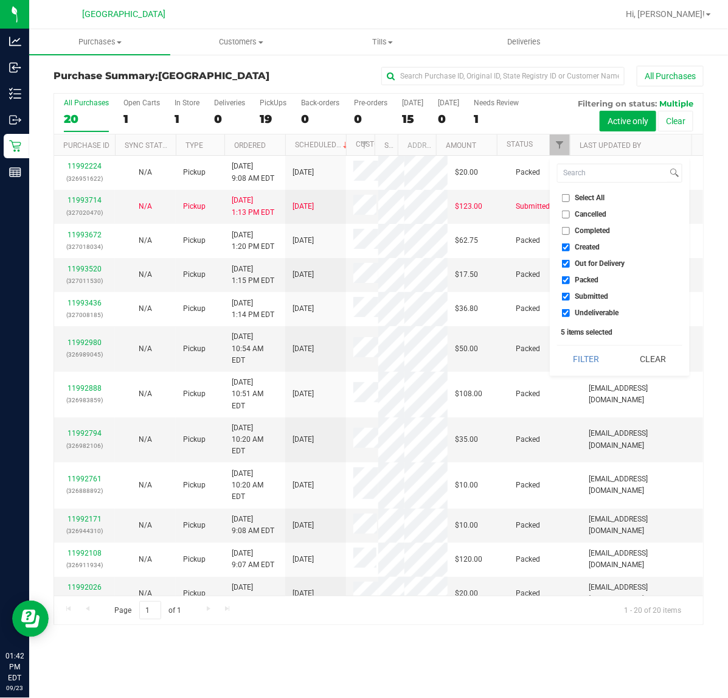
click at [566, 250] on input "Created" at bounding box center [566, 247] width 8 height 8
checkbox input "false"
click at [564, 266] on input "Out for Delivery" at bounding box center [566, 264] width 8 height 8
checkbox input "false"
click at [567, 272] on ul "Select All Cancelled Completed Created Out for Delivery Packed Submitted Undeli…" at bounding box center [619, 256] width 125 height 128
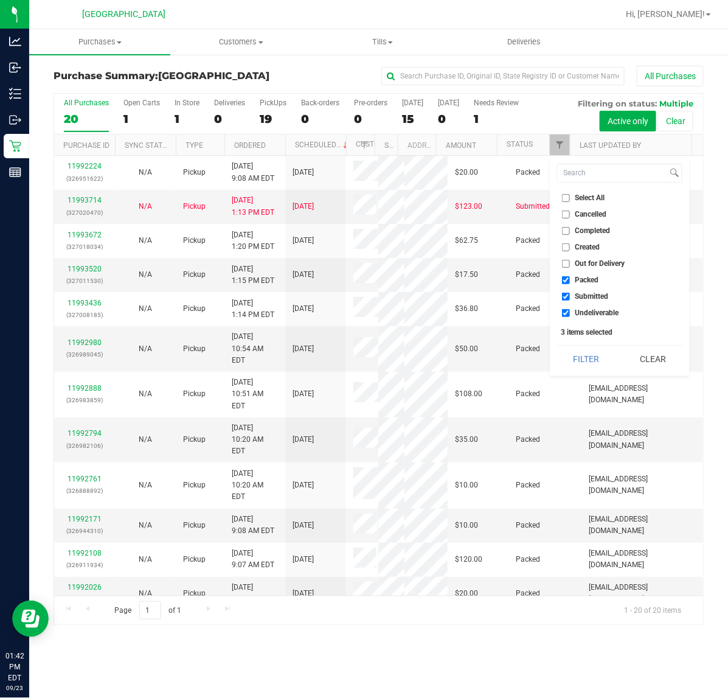
click at [567, 279] on input "Packed" at bounding box center [566, 280] width 8 height 8
checkbox input "false"
click at [566, 311] on input "Undeliverable" at bounding box center [566, 313] width 8 height 8
checkbox input "false"
click at [580, 368] on button "Filter" at bounding box center [586, 359] width 58 height 27
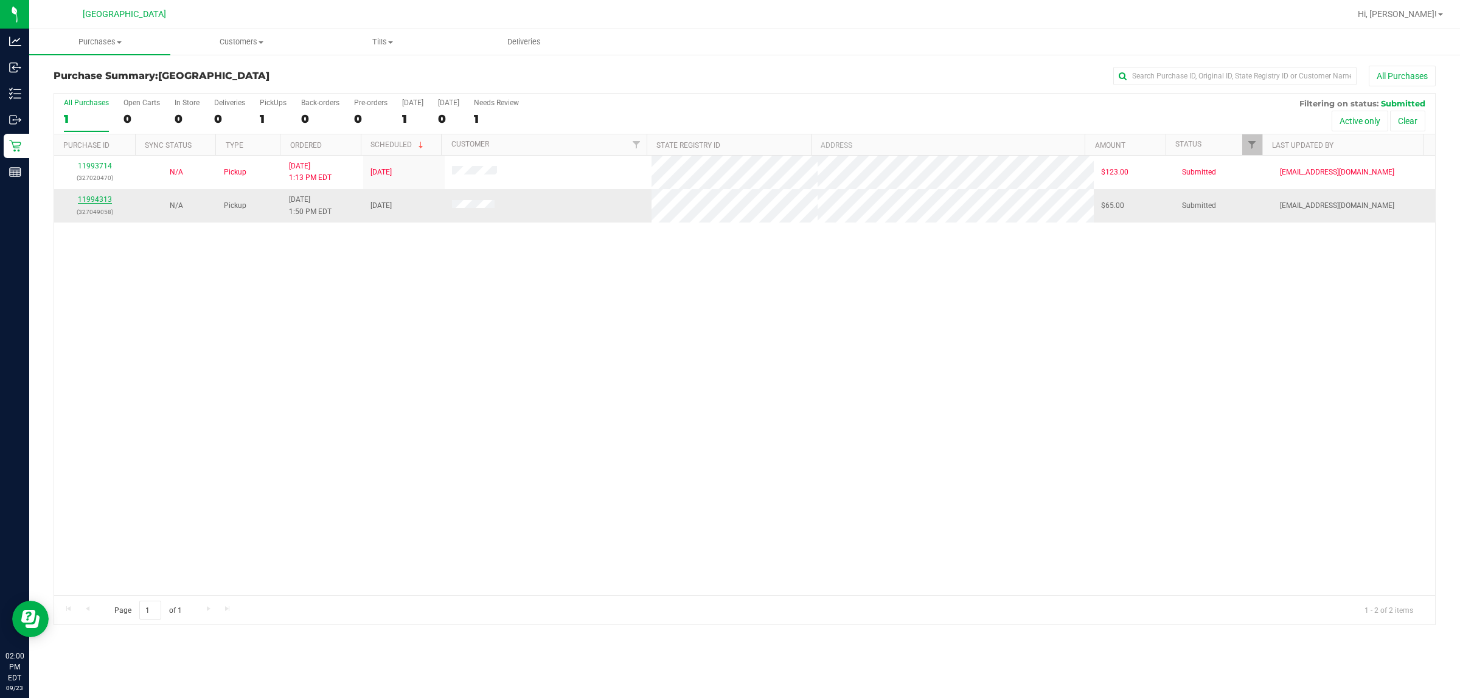
click at [99, 198] on link "11994313" at bounding box center [95, 199] width 34 height 9
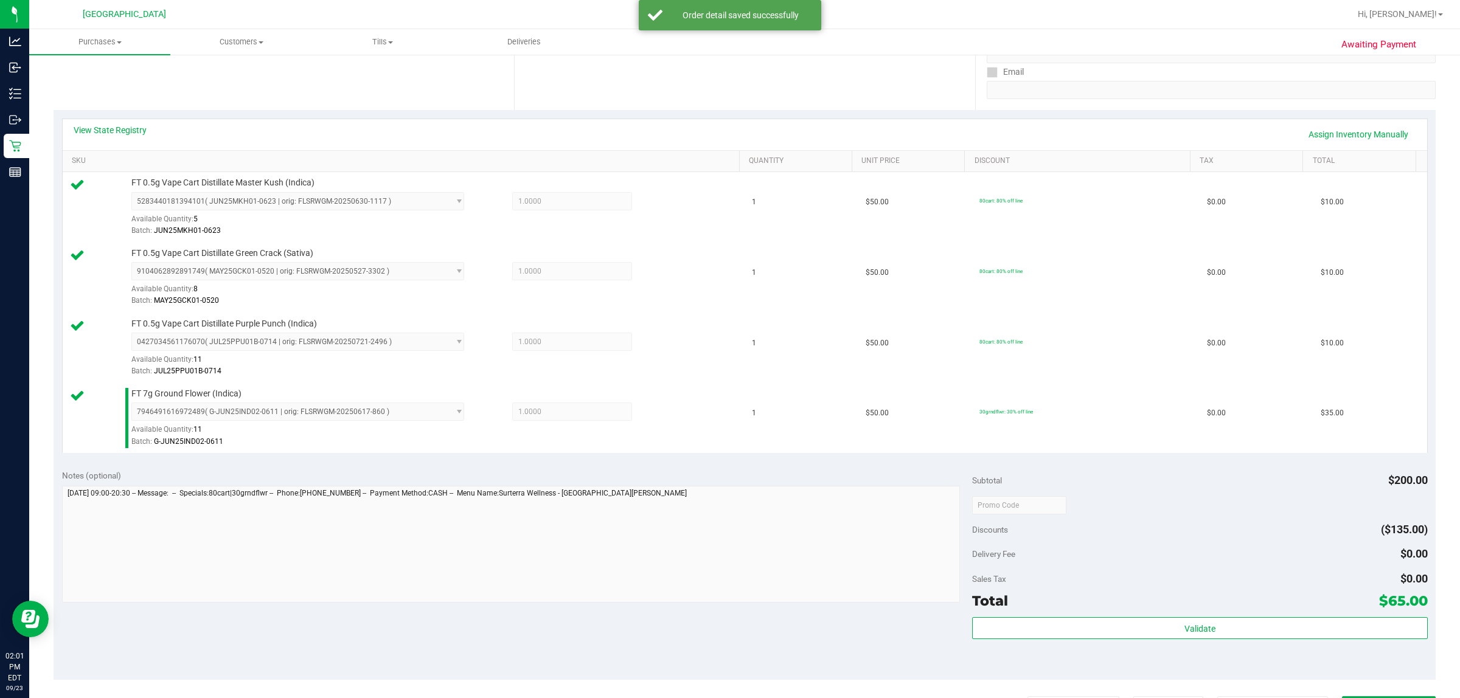
scroll to position [508, 0]
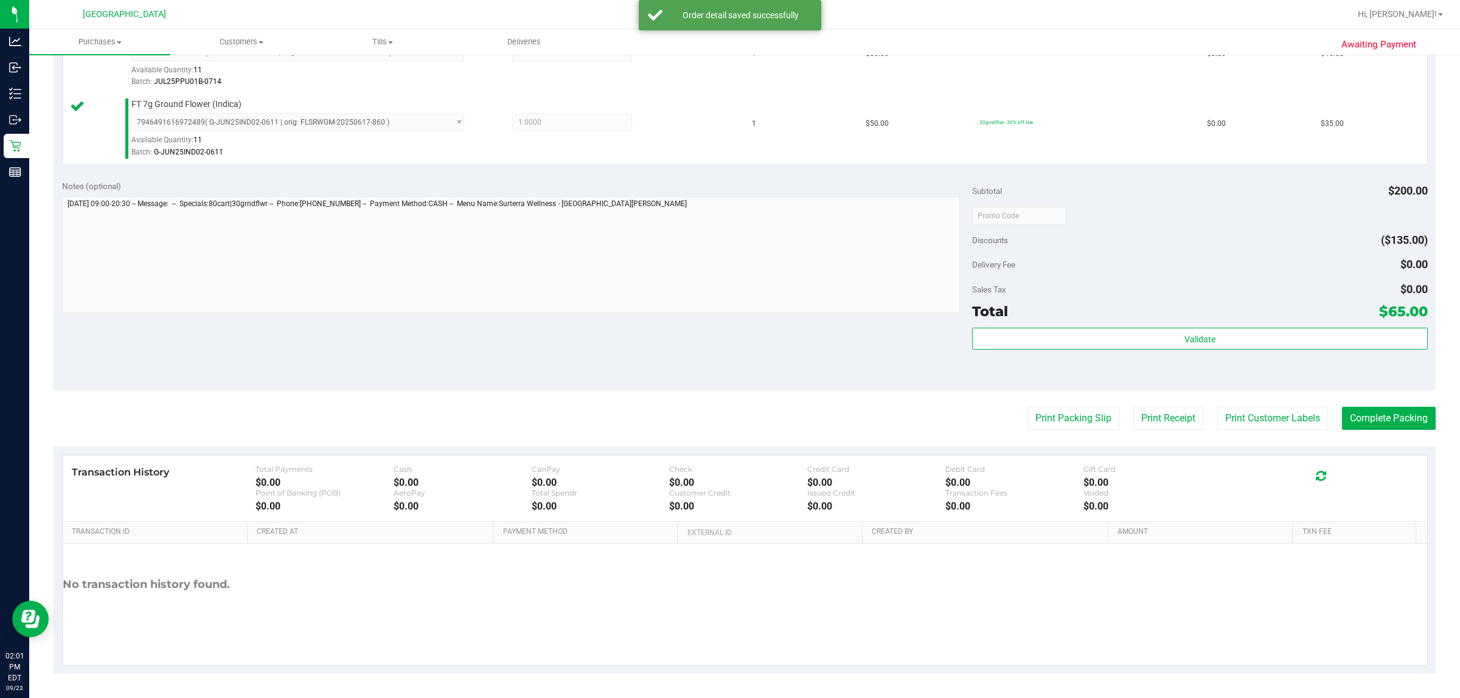
click at [728, 315] on div "Total $65.00" at bounding box center [1199, 312] width 455 height 22
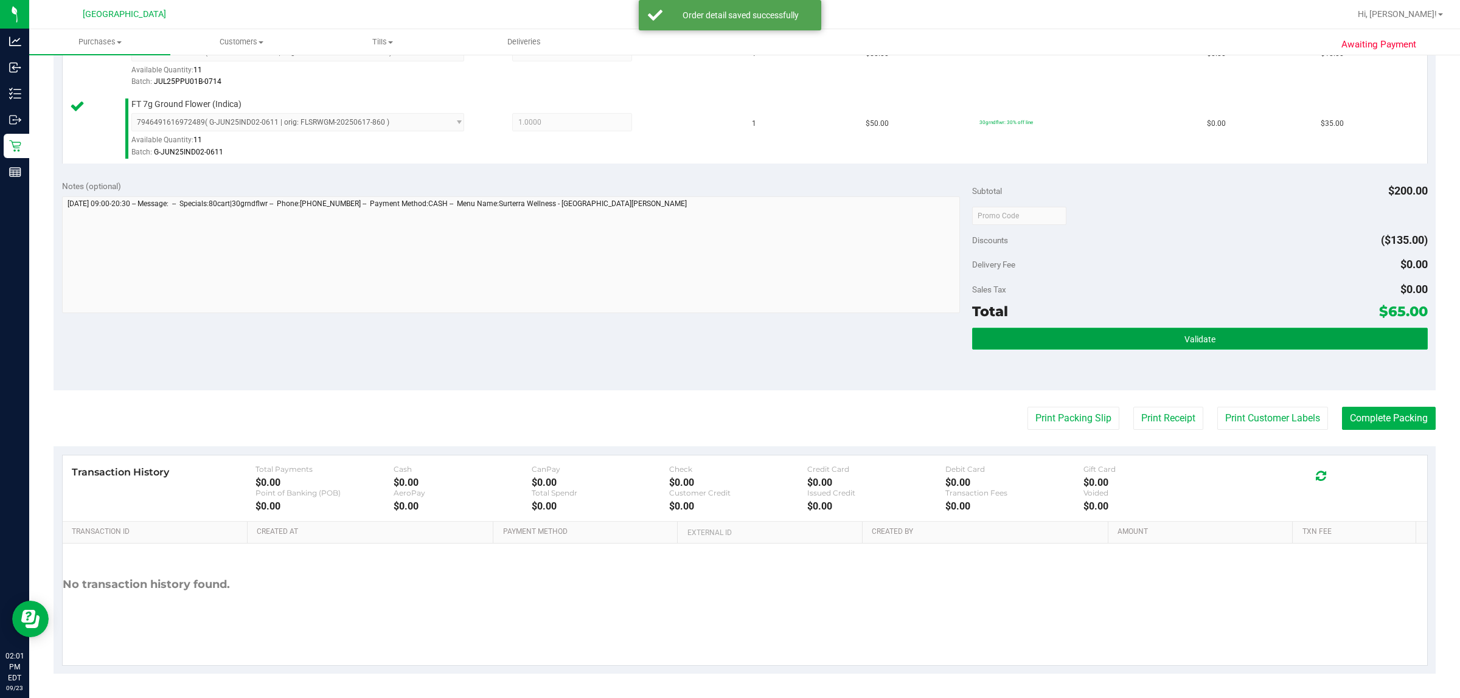
click at [728, 333] on button "Validate" at bounding box center [1199, 339] width 455 height 22
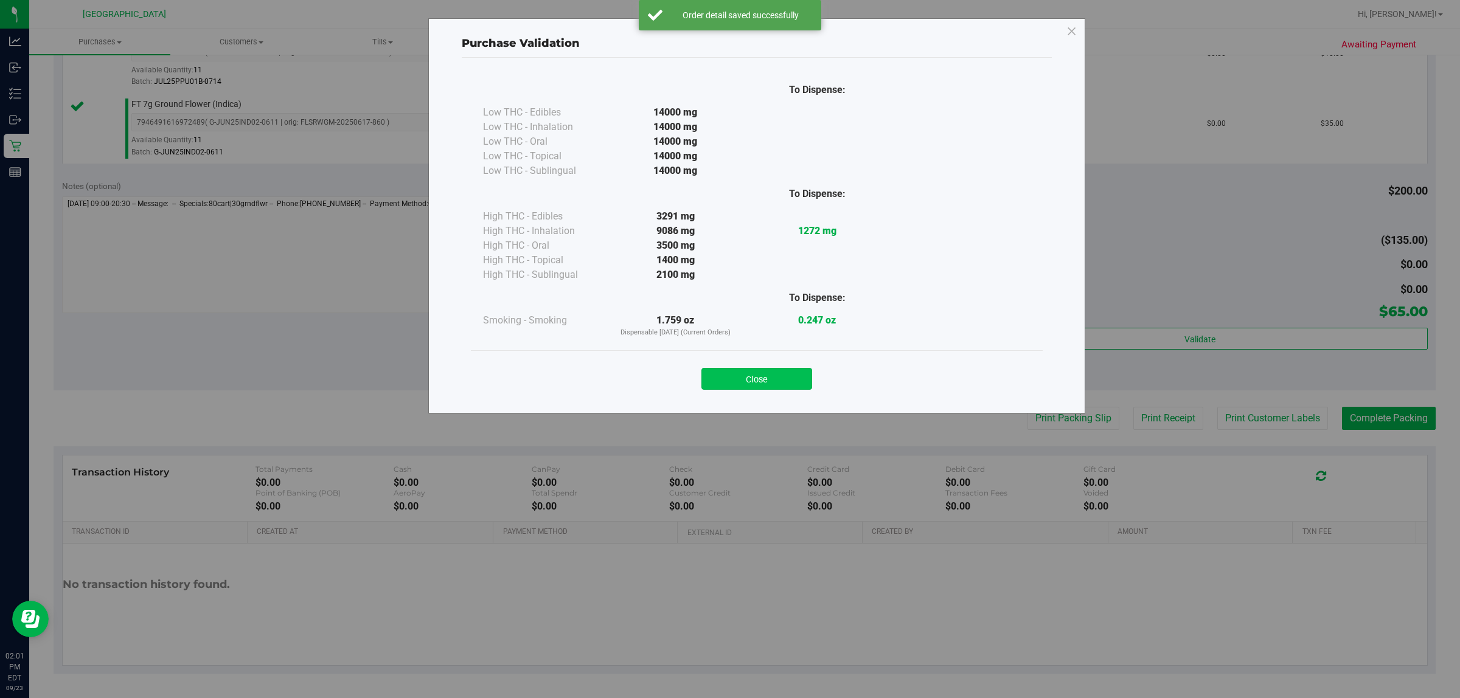
click at [728, 378] on button "Close" at bounding box center [756, 379] width 111 height 22
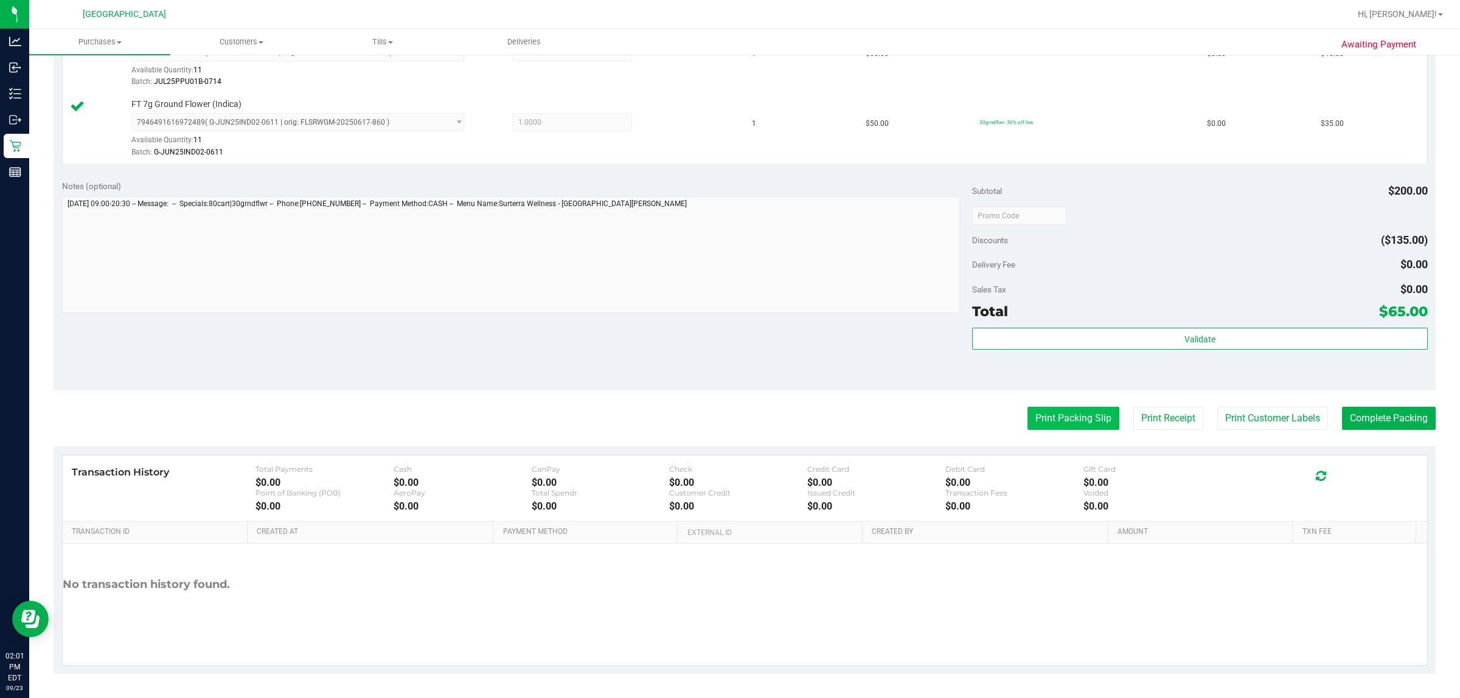
click at [728, 417] on button "Print Packing Slip" at bounding box center [1074, 418] width 92 height 23
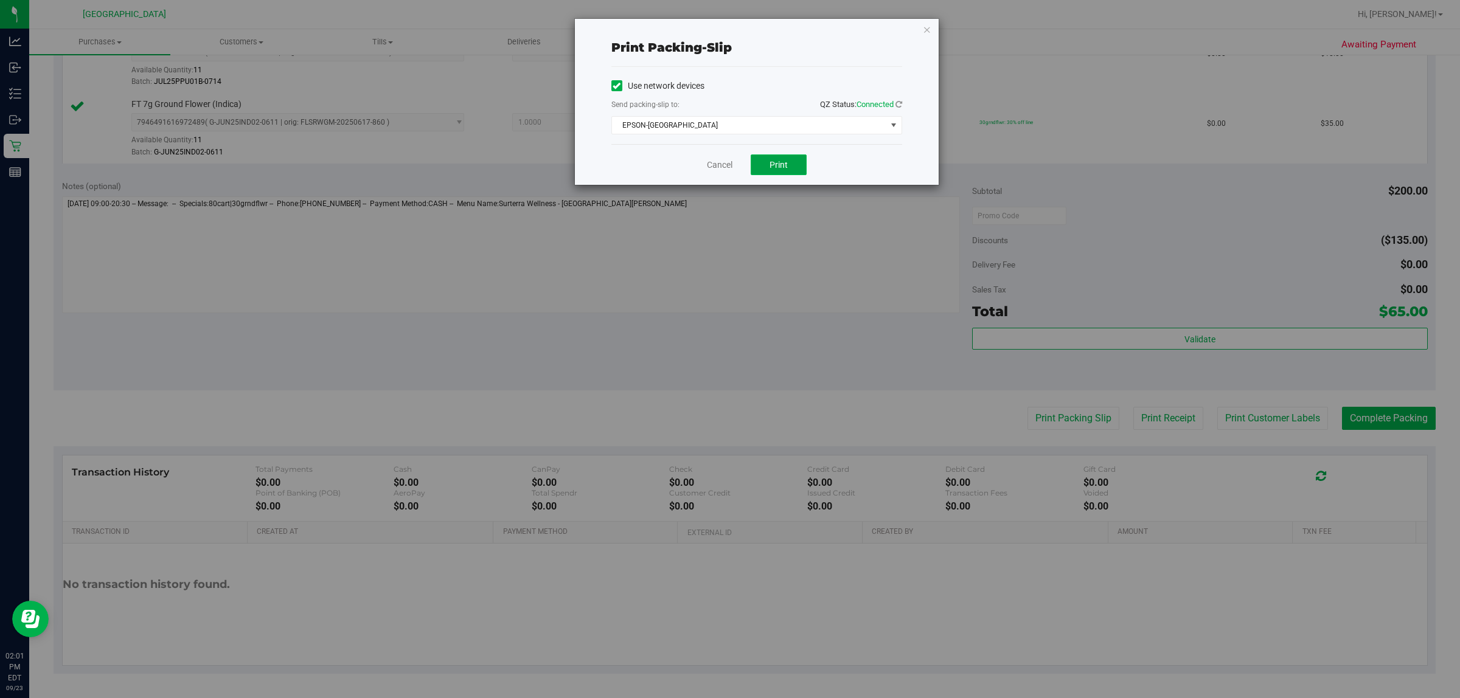
click at [728, 162] on span "Print" at bounding box center [779, 165] width 18 height 10
click at [718, 169] on link "Cancel" at bounding box center [720, 165] width 26 height 13
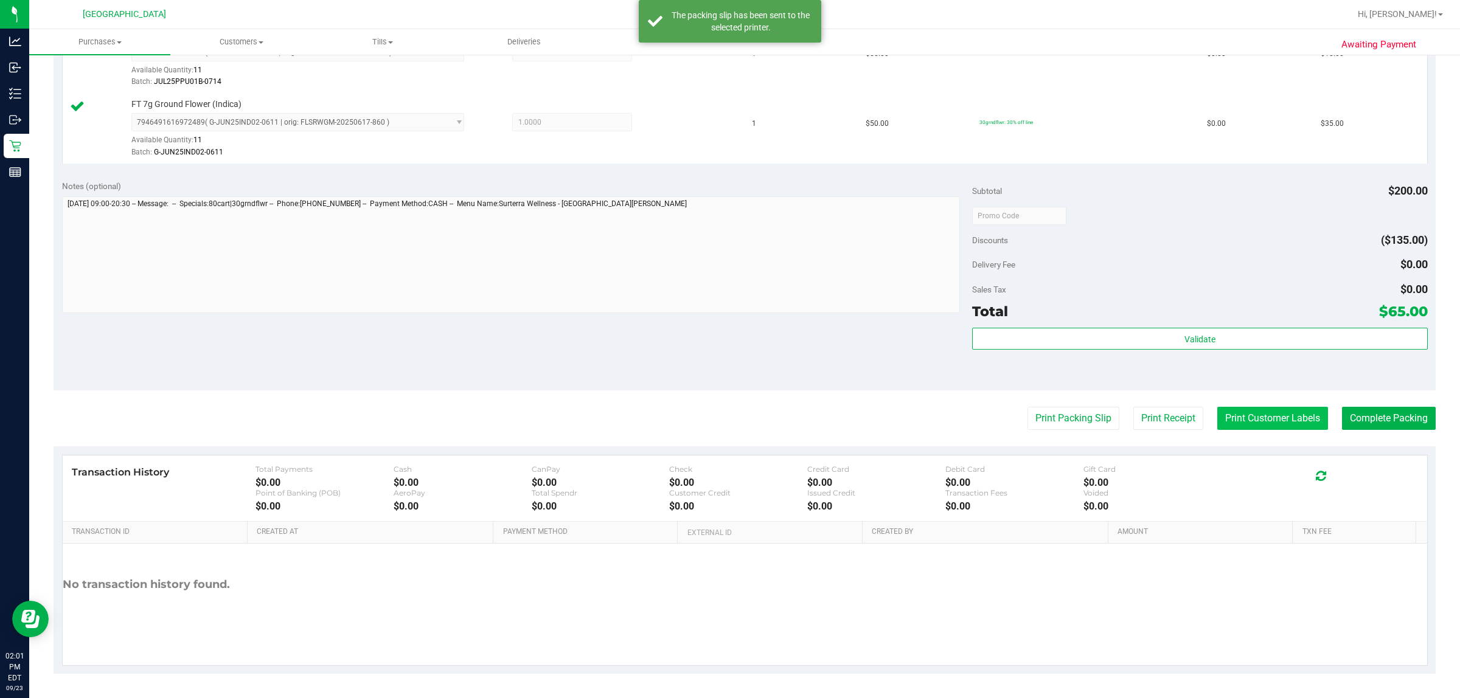
click at [728, 423] on button "Print Customer Labels" at bounding box center [1272, 418] width 111 height 23
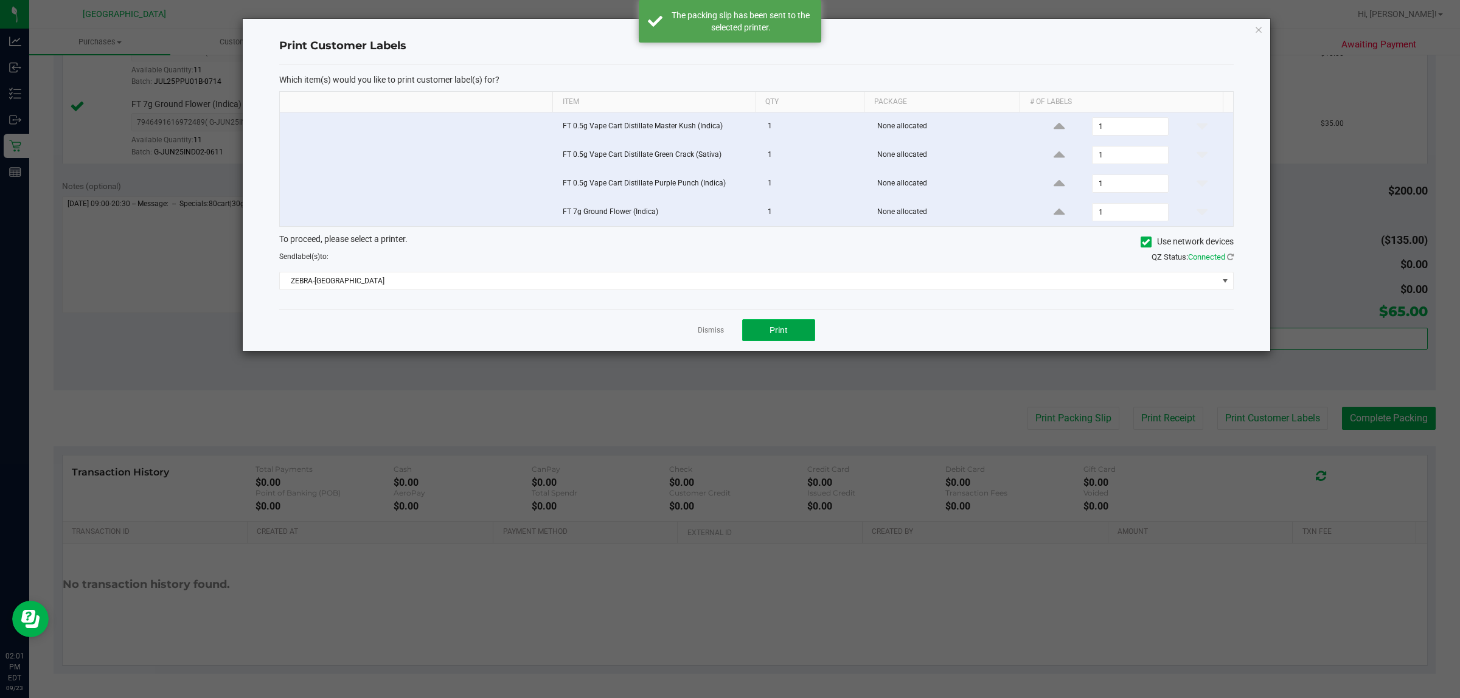
click at [728, 329] on span "Print" at bounding box center [779, 330] width 18 height 10
click at [703, 335] on link "Dismiss" at bounding box center [711, 330] width 26 height 10
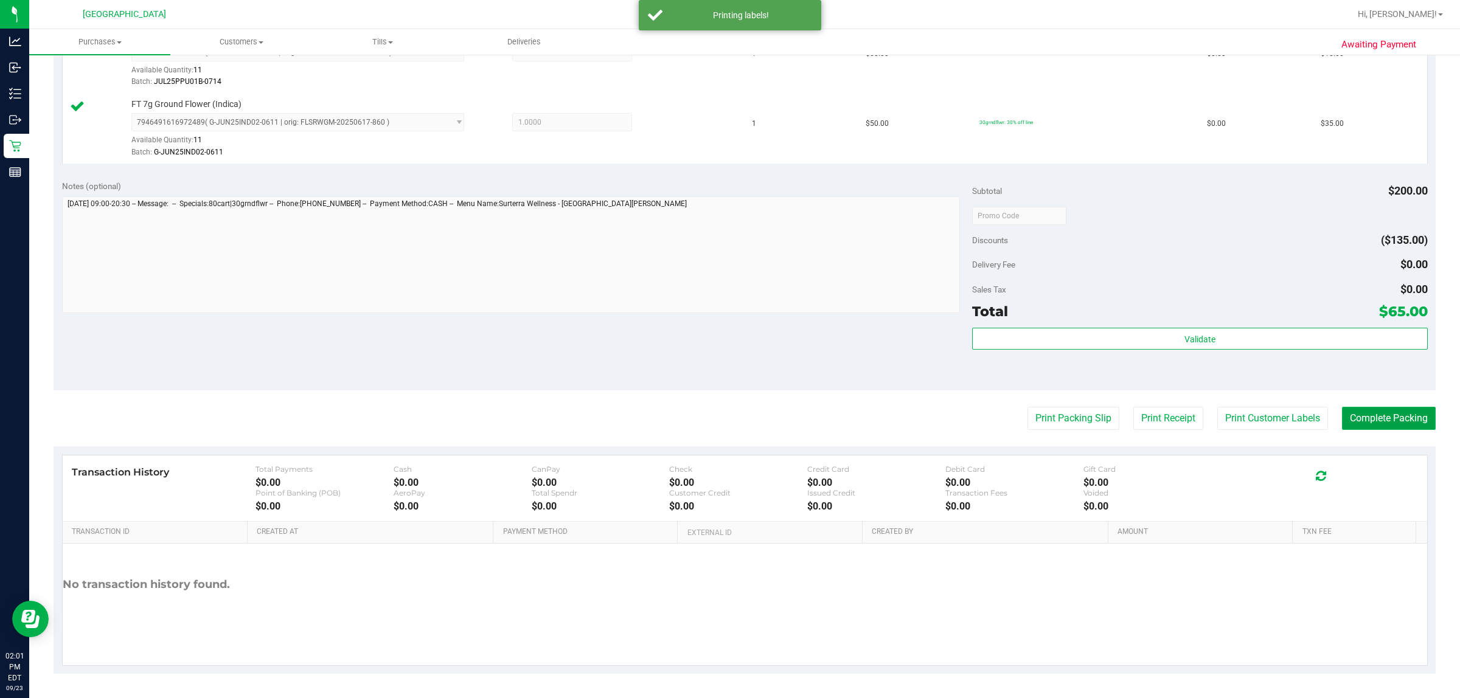
click at [728, 421] on button "Complete Packing" at bounding box center [1389, 418] width 94 height 23
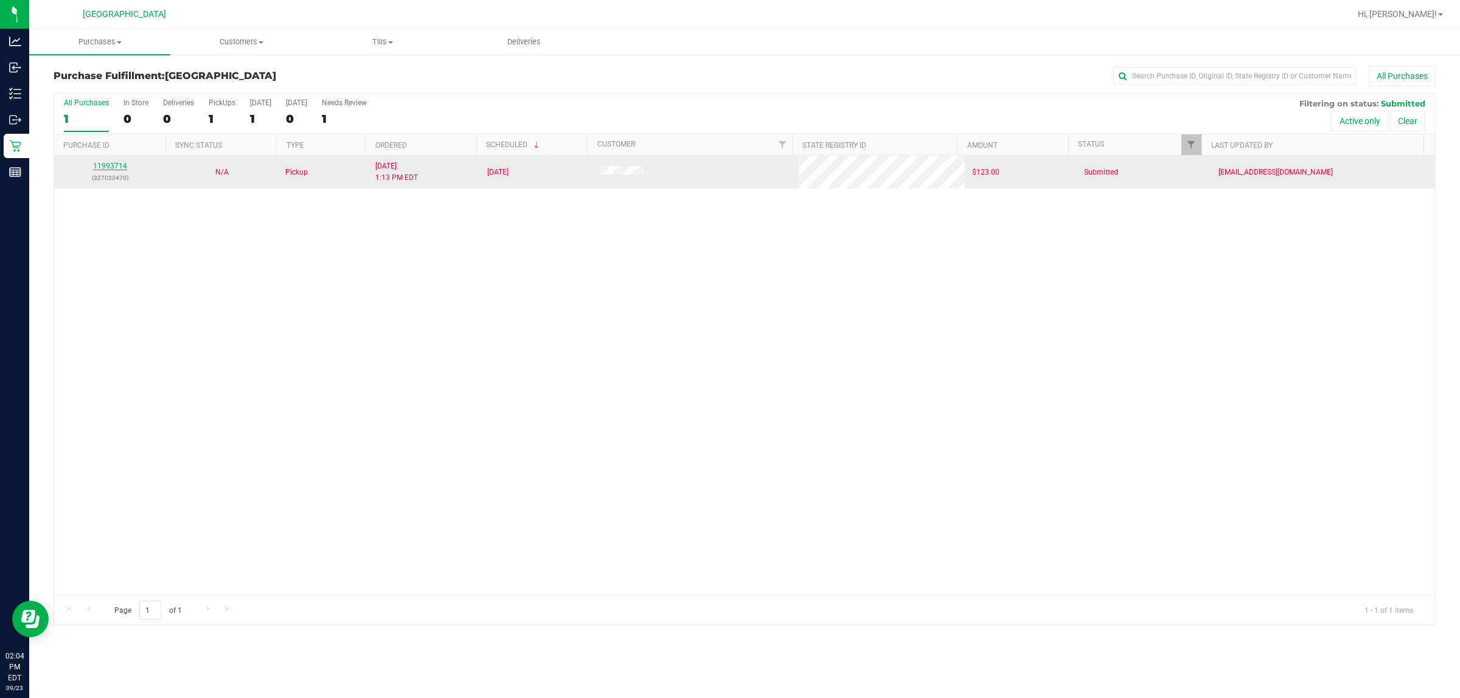
click at [111, 169] on link "11993714" at bounding box center [110, 166] width 34 height 9
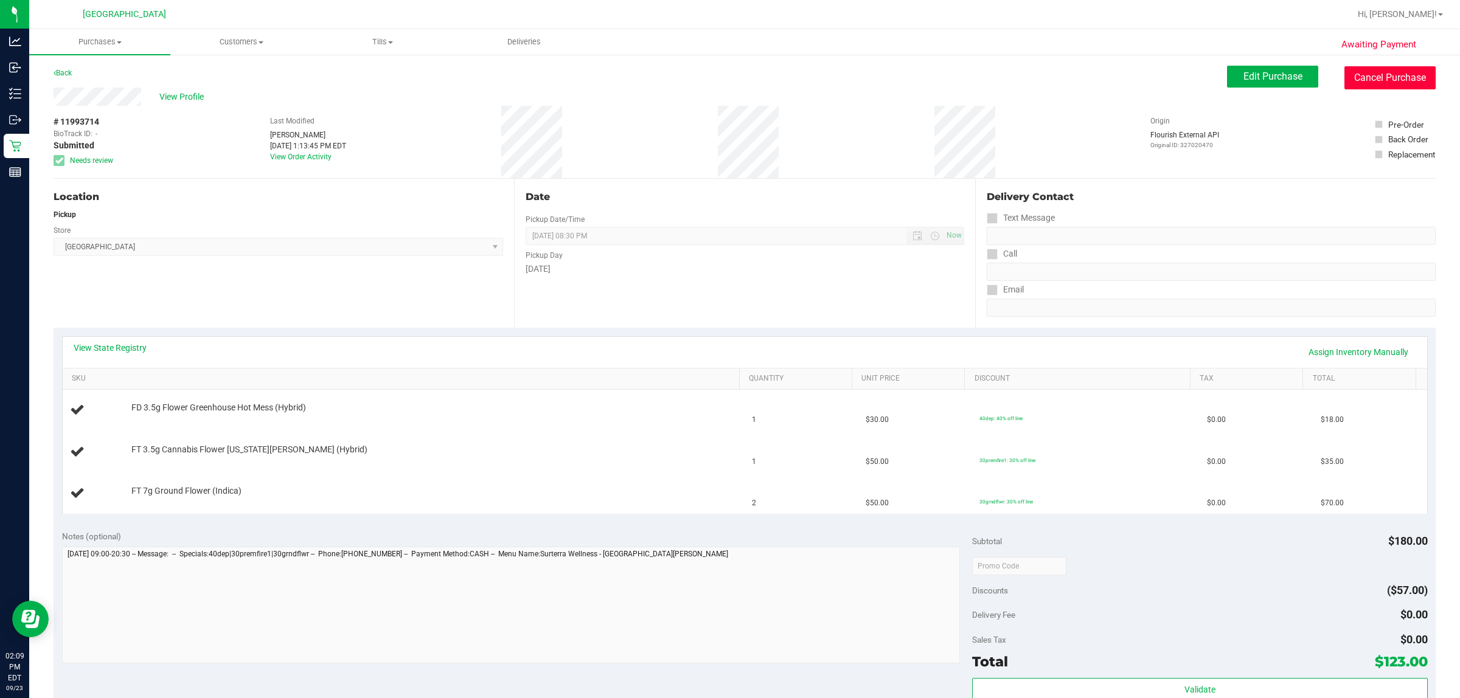
click at [728, 74] on button "Cancel Purchase" at bounding box center [1389, 77] width 91 height 23
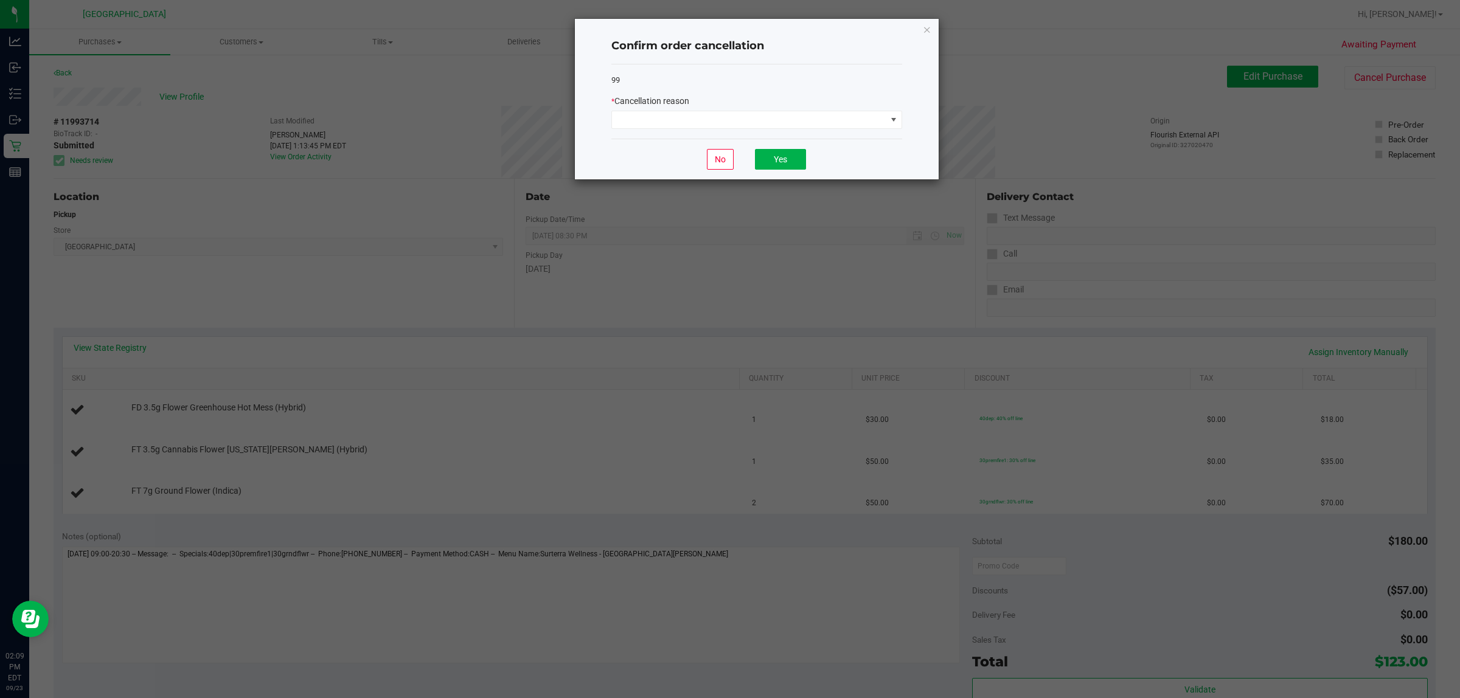
click at [346, 88] on ngb-modal-window "Confirm order cancellation 99 * Cancellation reason No Yes" at bounding box center [734, 349] width 1469 height 698
click at [715, 156] on button "No" at bounding box center [720, 159] width 27 height 21
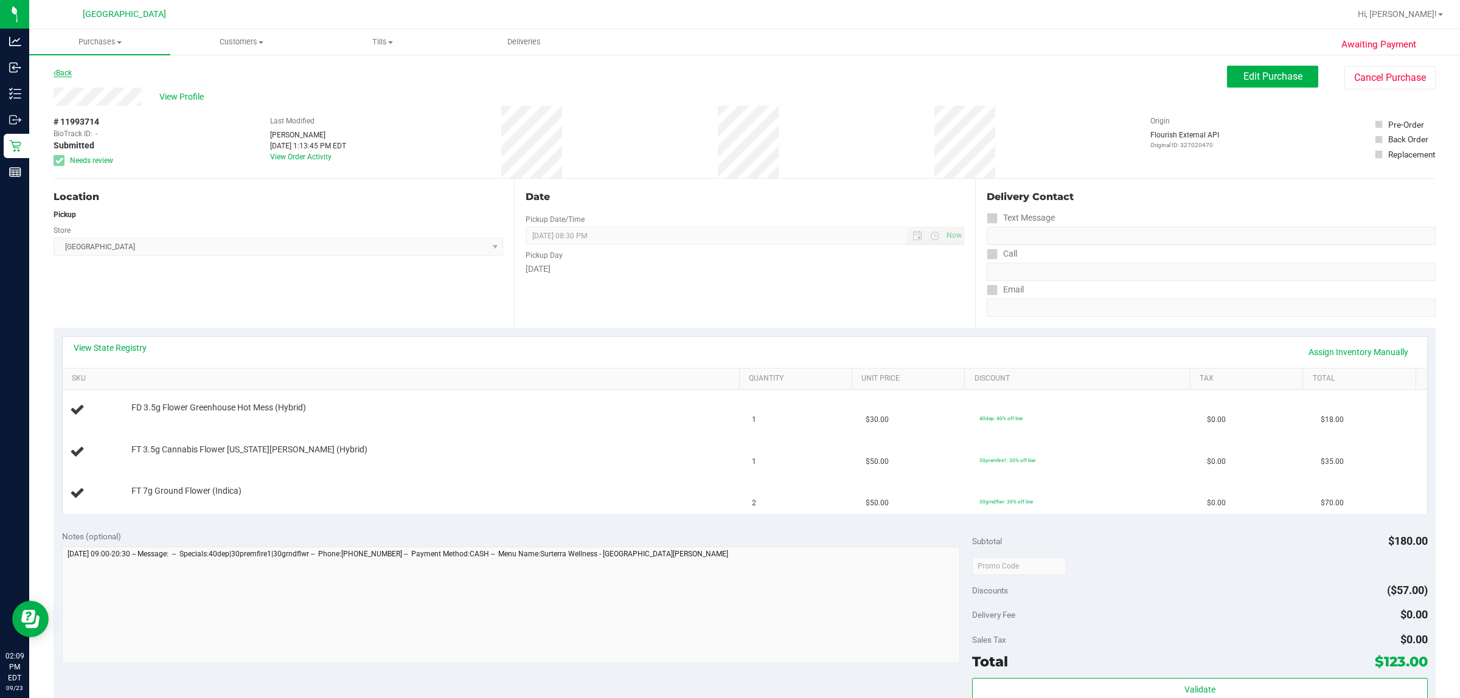
click at [62, 69] on link "Back" at bounding box center [63, 73] width 18 height 9
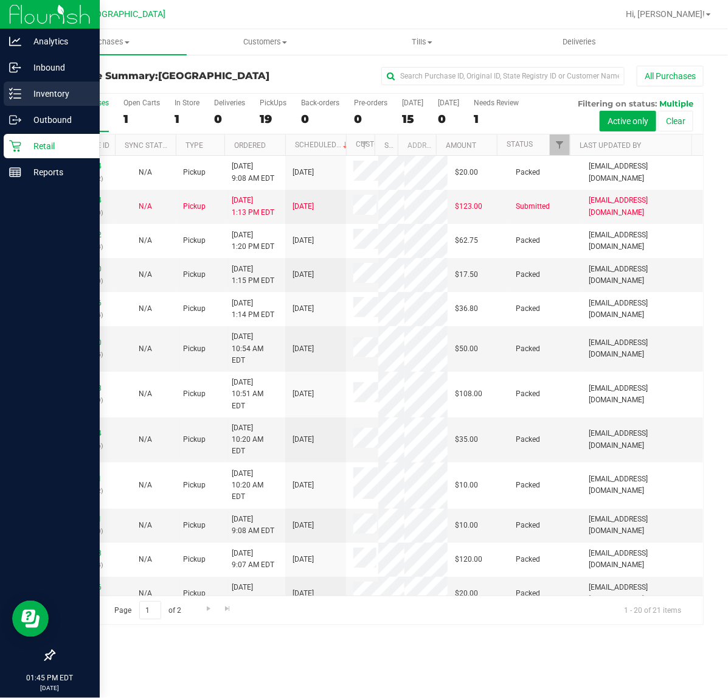
click at [61, 93] on p "Inventory" at bounding box center [57, 93] width 73 height 15
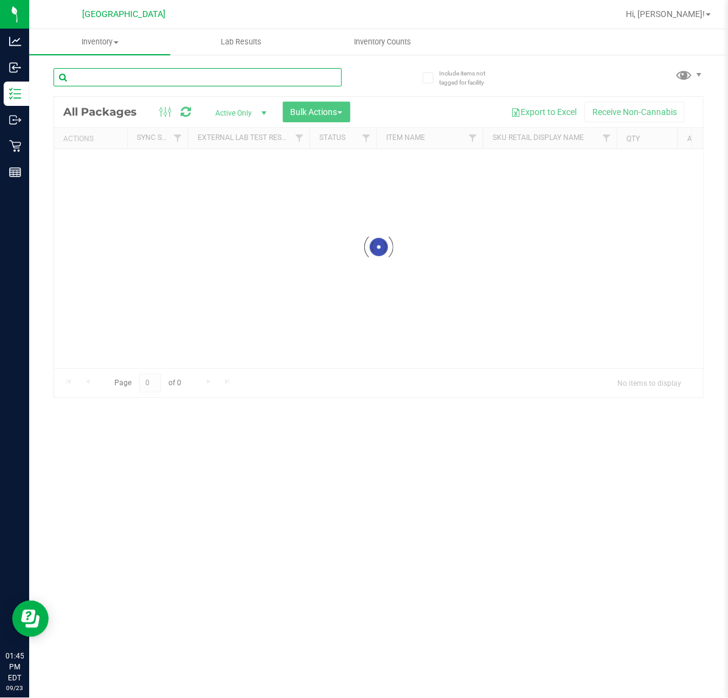
click at [217, 70] on input "text" at bounding box center [198, 77] width 288 height 18
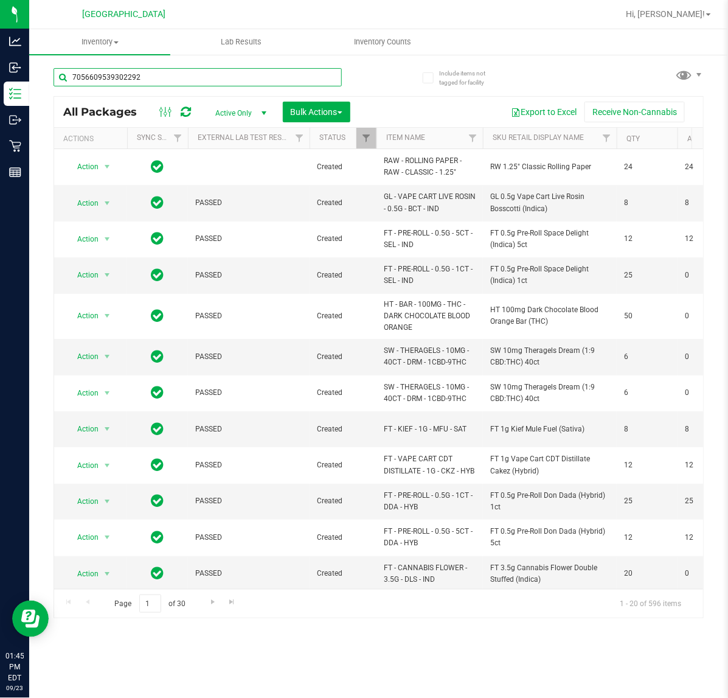
type input "7056609539302292"
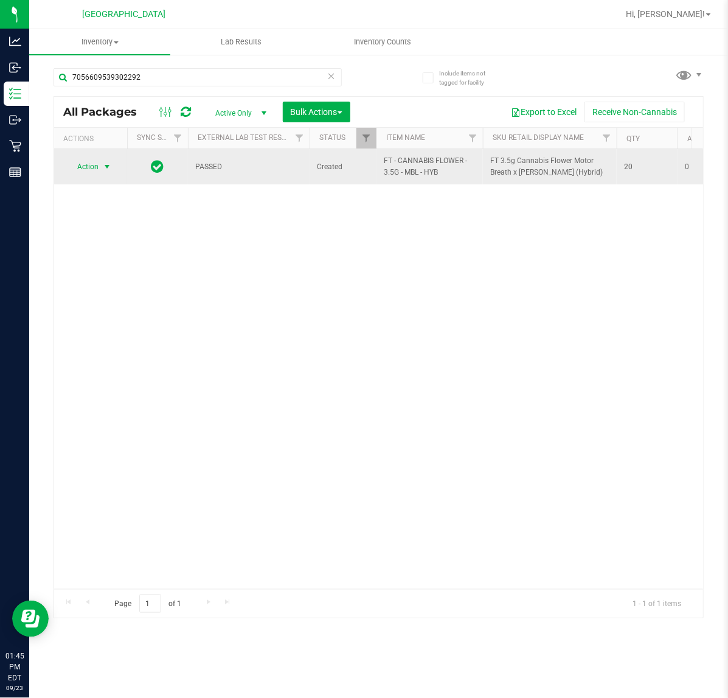
click at [91, 167] on span "Action" at bounding box center [82, 166] width 33 height 17
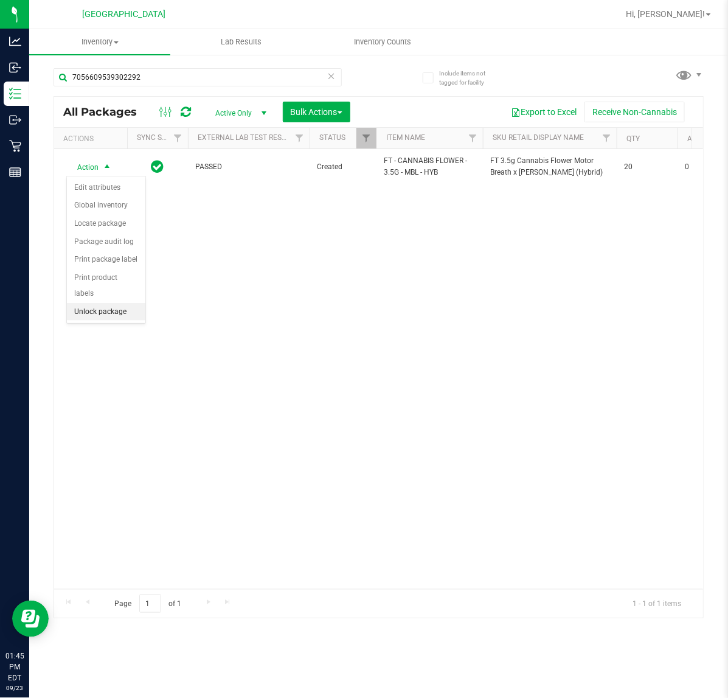
click at [93, 303] on li "Unlock package" at bounding box center [106, 312] width 78 height 18
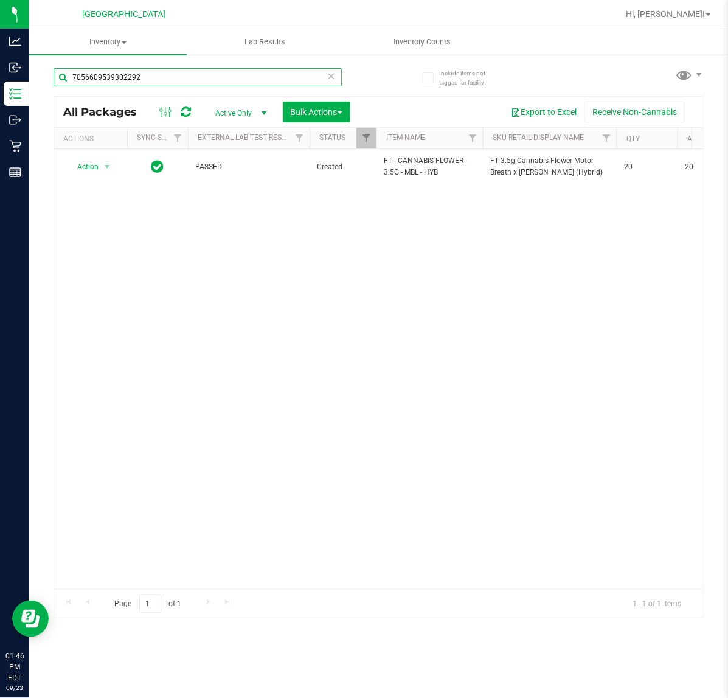
click at [189, 80] on input "7056609539302292" at bounding box center [198, 77] width 288 height 18
type input "t"
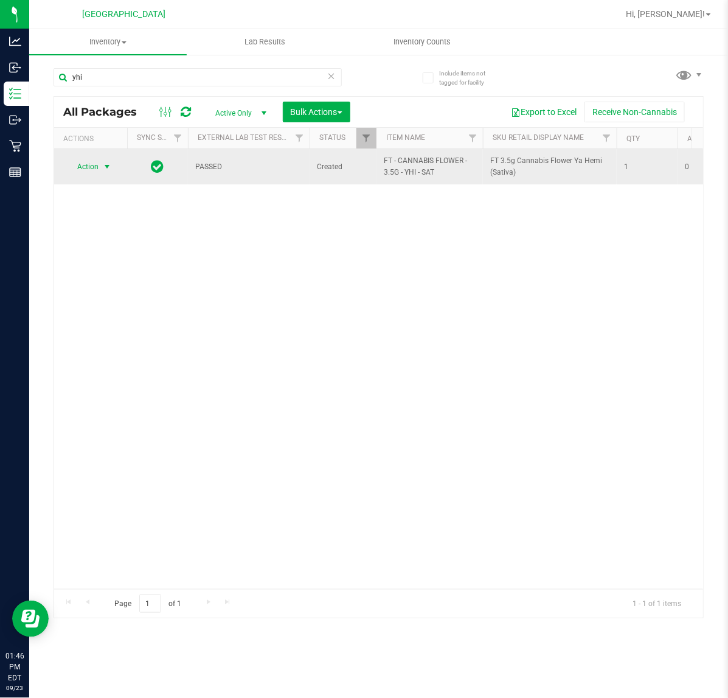
click at [105, 164] on span "select" at bounding box center [107, 167] width 10 height 10
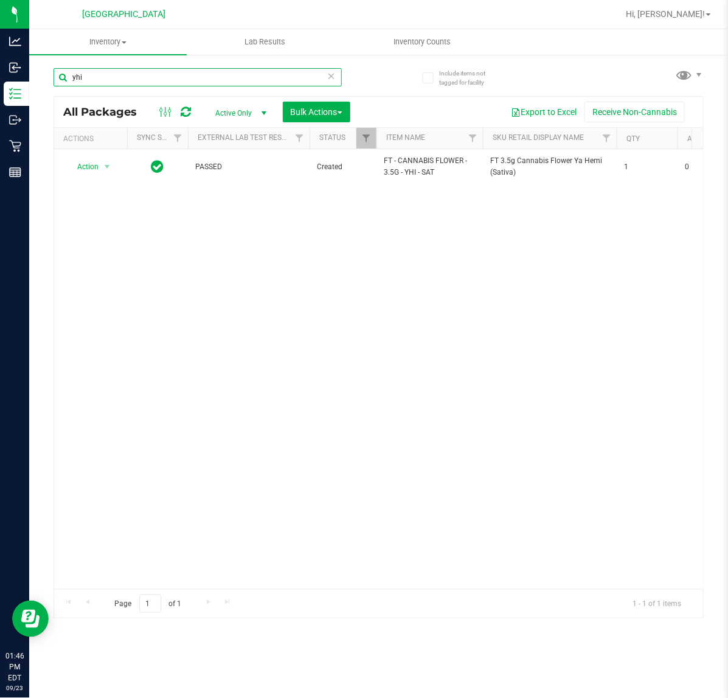
click at [100, 82] on input "yhi" at bounding box center [198, 77] width 288 height 18
click at [137, 75] on input "yhi" at bounding box center [198, 77] width 288 height 18
type input "y"
